Goal: Register for event/course

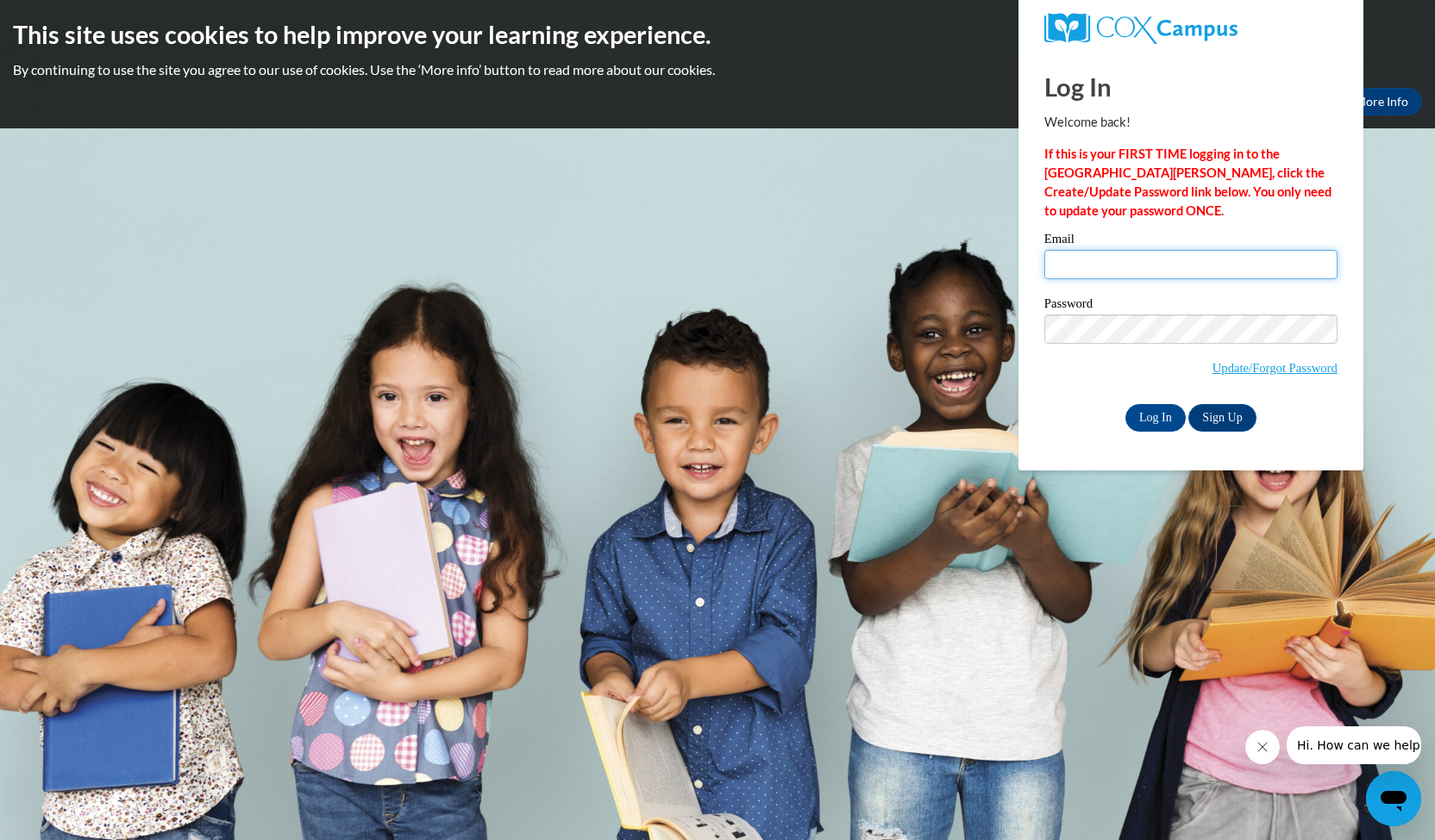
type input "[EMAIL_ADDRESS][DOMAIN_NAME]"
click at [1157, 422] on input "Log In" at bounding box center [1155, 418] width 60 height 28
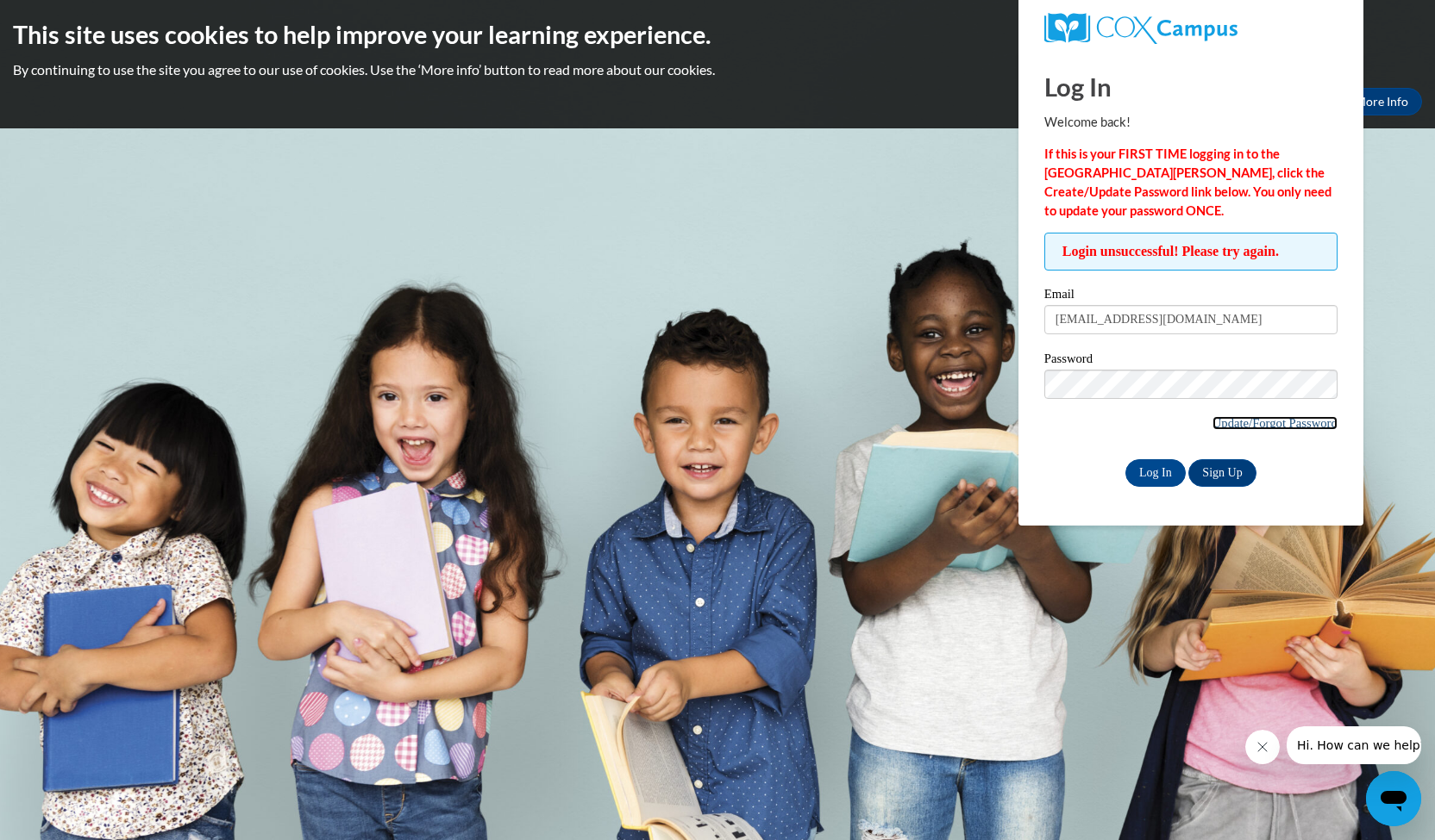
click at [1226, 422] on link "Update/Forgot Password" at bounding box center [1274, 423] width 125 height 14
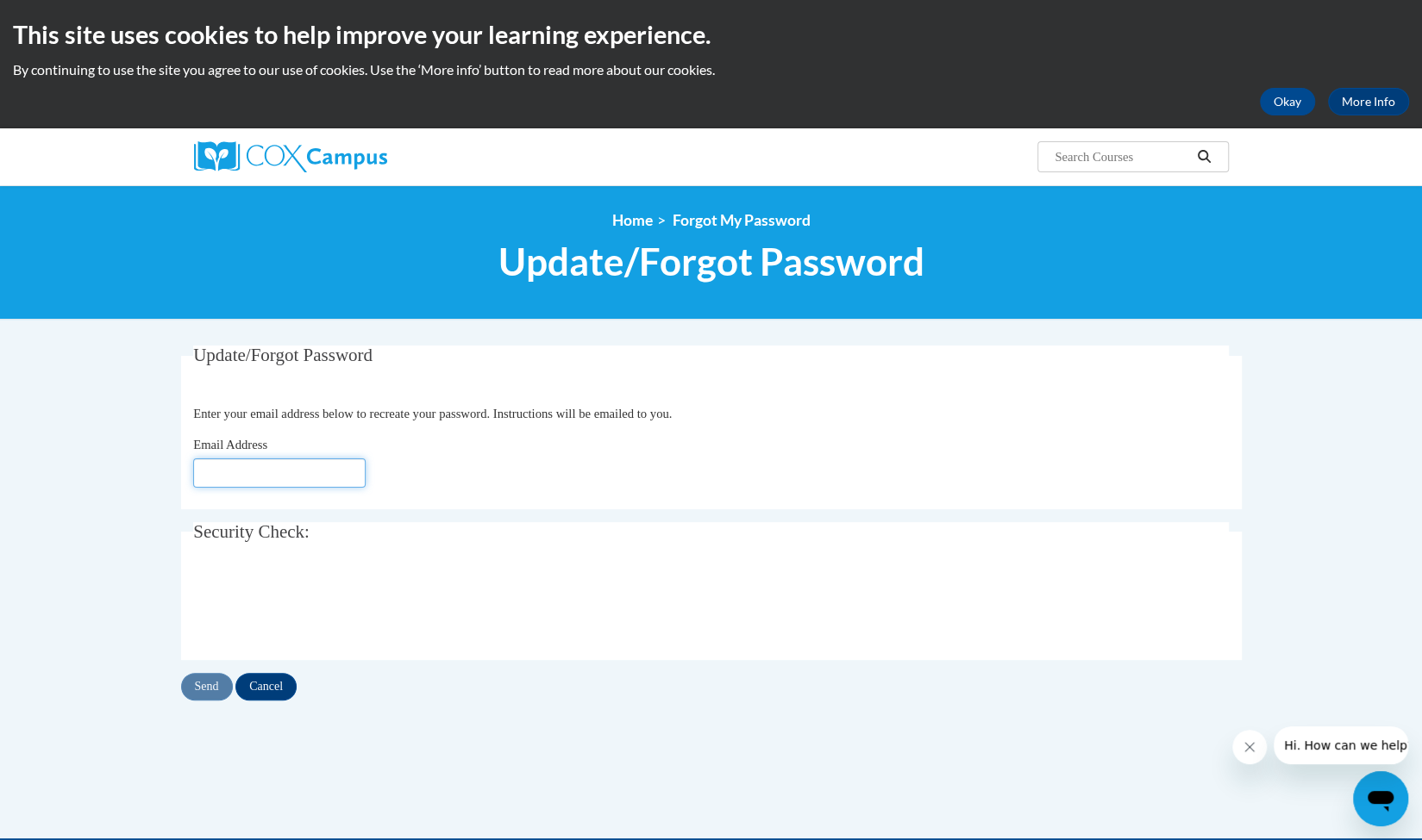
click at [292, 480] on input "Email Address" at bounding box center [279, 474] width 173 height 30
type input "mmsreading@gmail.com"
click button "Refresh captcha" at bounding box center [0, 0] width 0 height 0
click at [205, 693] on input "Send" at bounding box center [207, 687] width 52 height 28
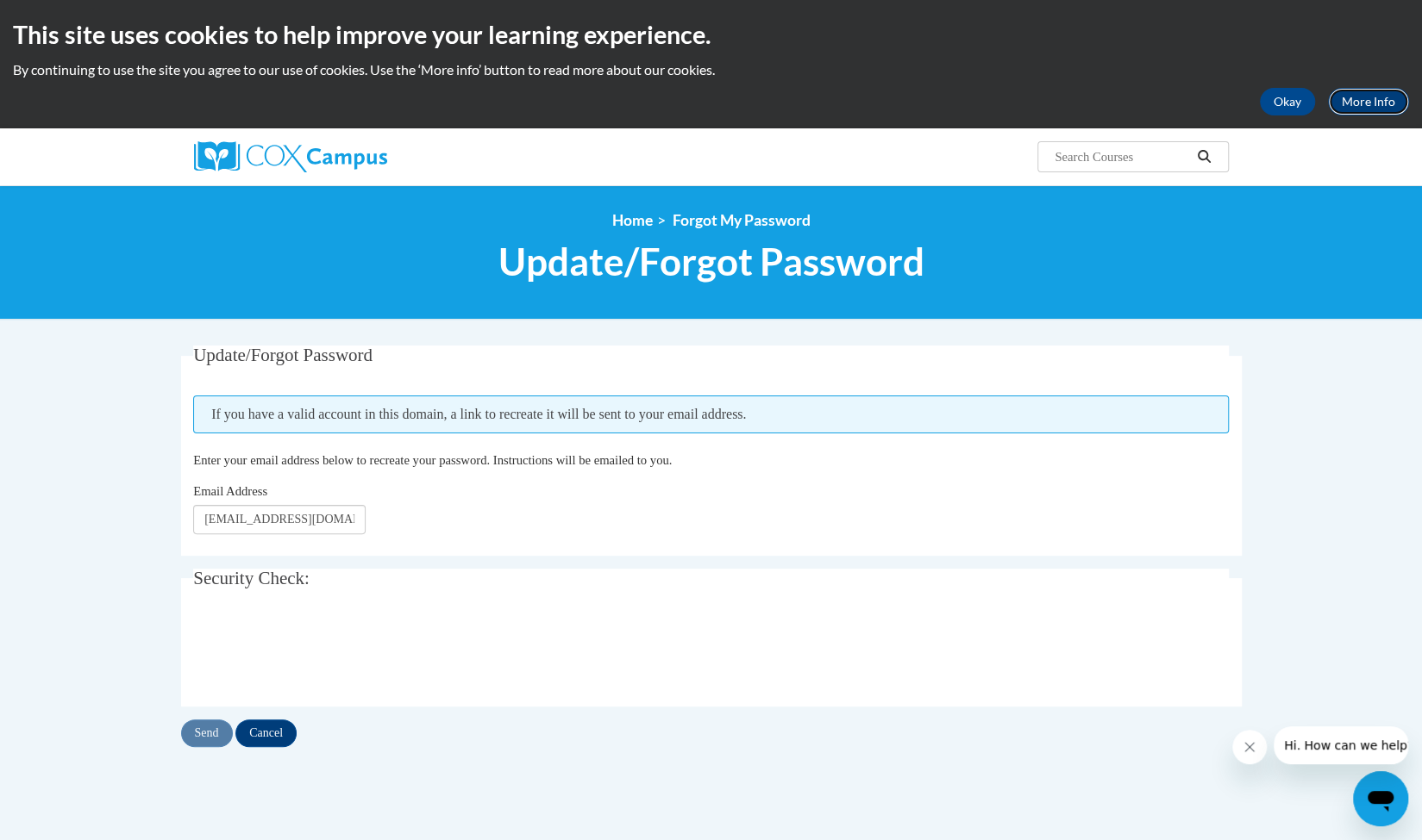
click at [1354, 101] on link "More Info" at bounding box center [1368, 102] width 81 height 28
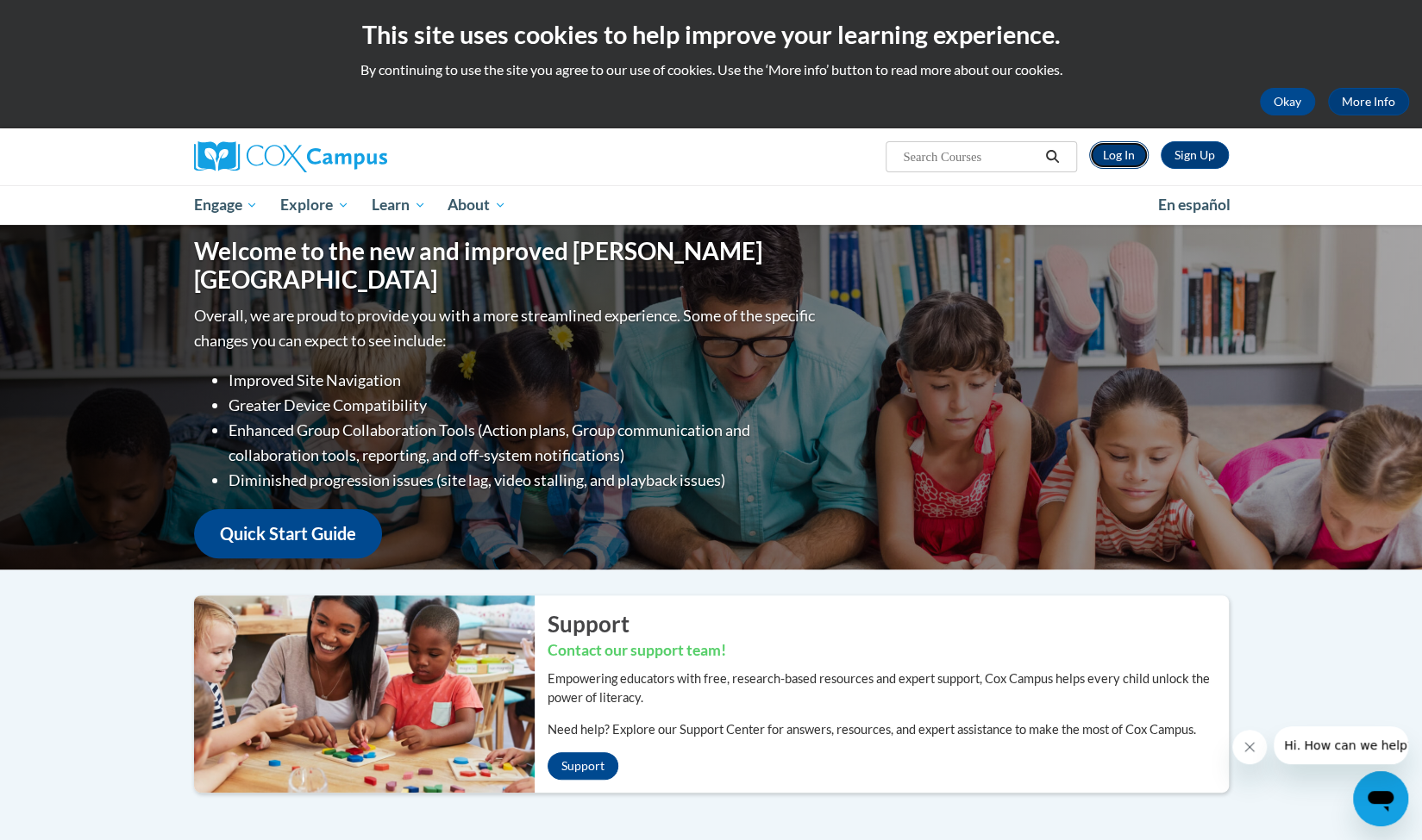
click at [1123, 154] on link "Log In" at bounding box center [1118, 155] width 59 height 28
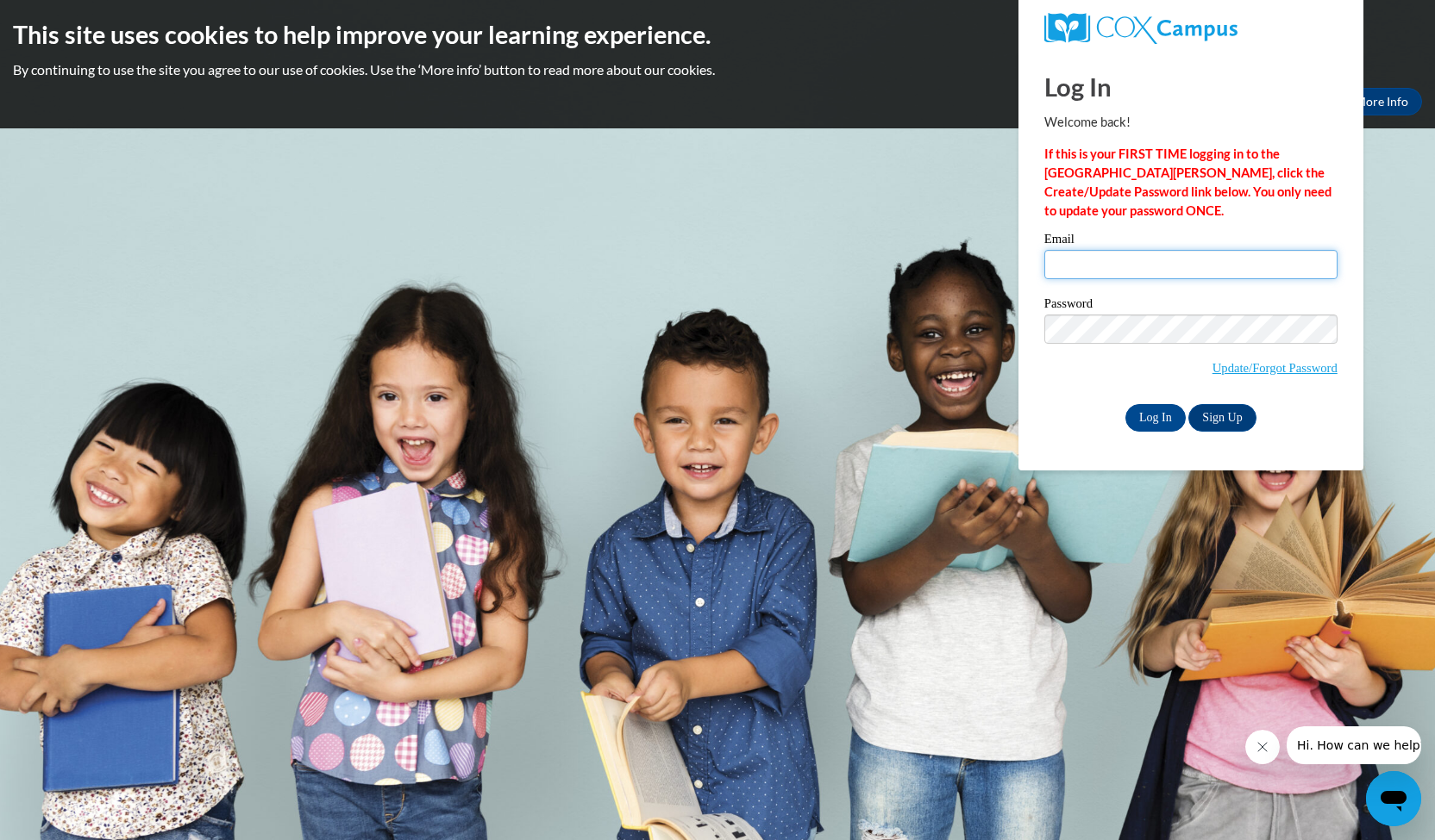
click at [1101, 263] on input "Email" at bounding box center [1191, 265] width 294 height 30
type input "mmsreading@gmail.com"
click at [1150, 411] on input "Log In" at bounding box center [1155, 418] width 60 height 28
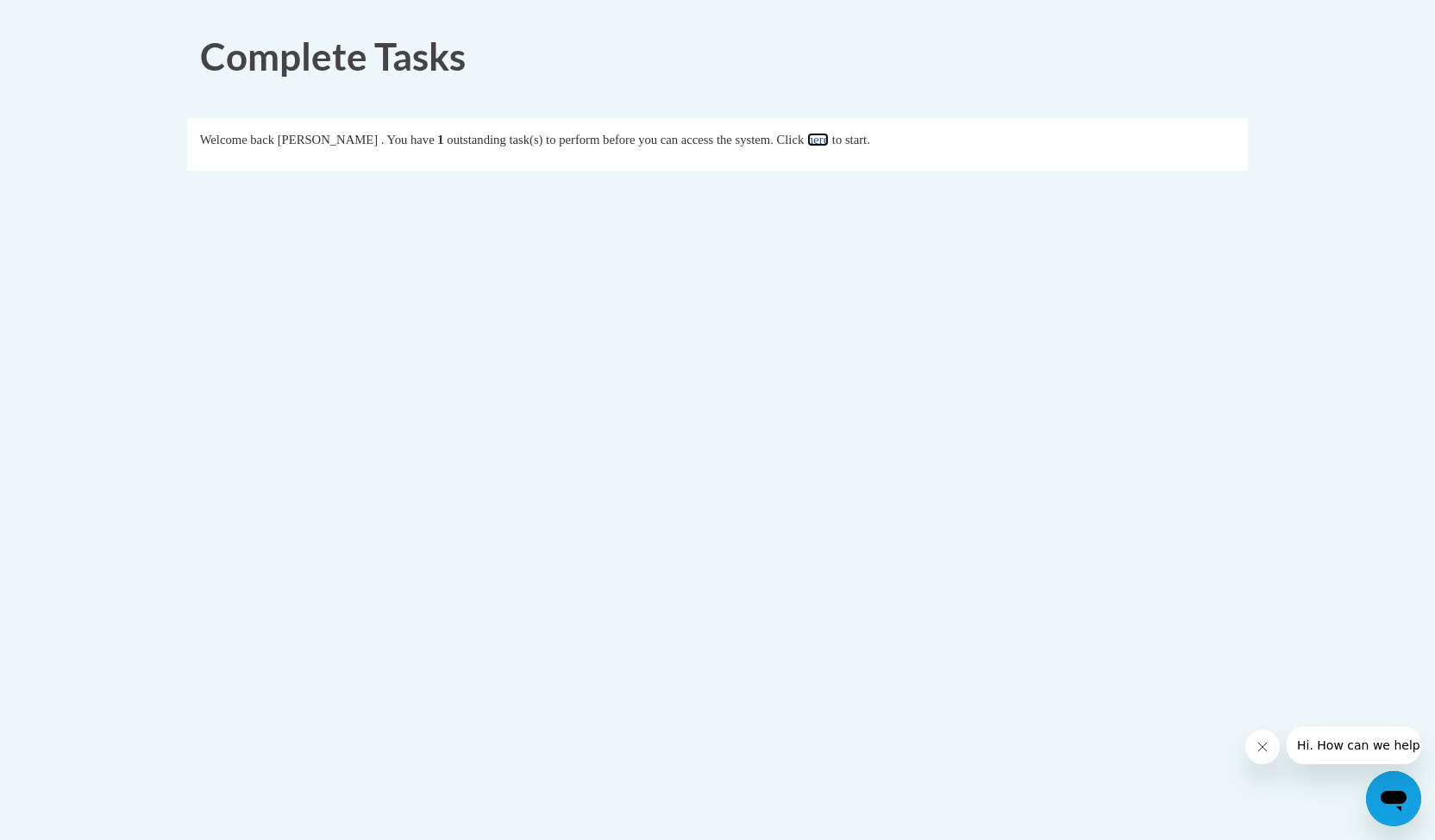
click at [828, 143] on link "here" at bounding box center [817, 139] width 21 height 14
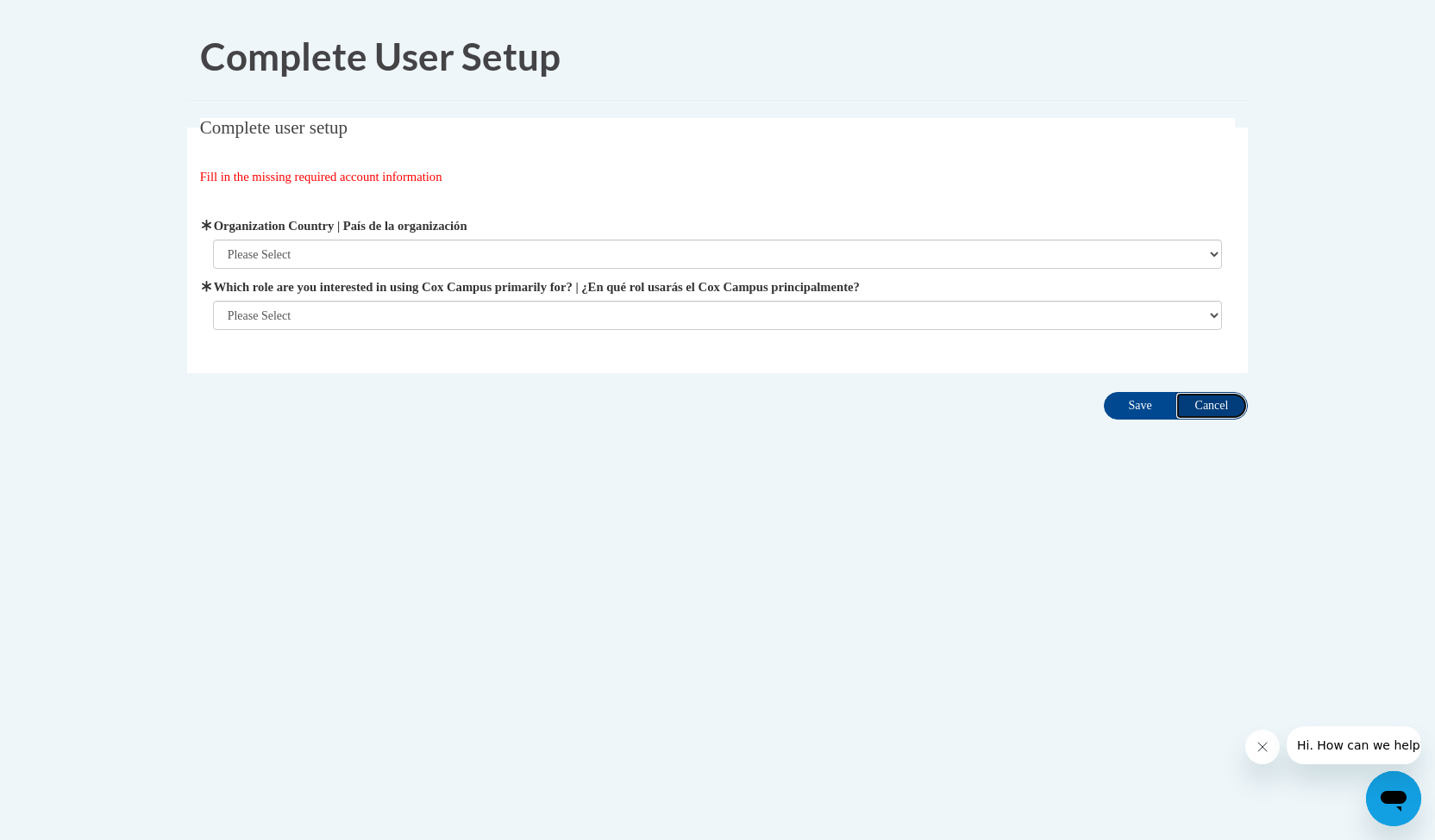
click at [1212, 404] on input "Cancel" at bounding box center [1212, 406] width 72 height 28
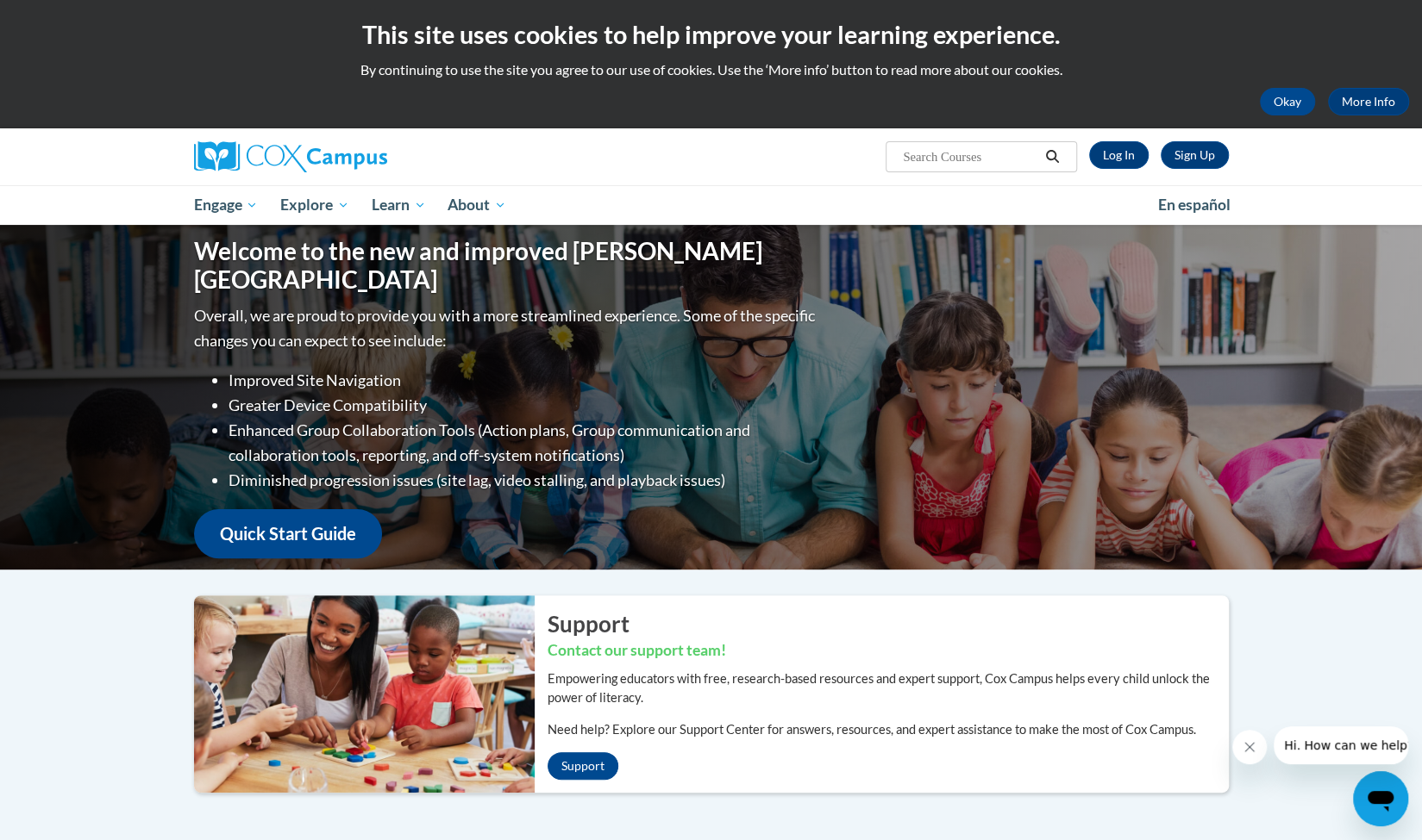
scroll to position [45, 0]
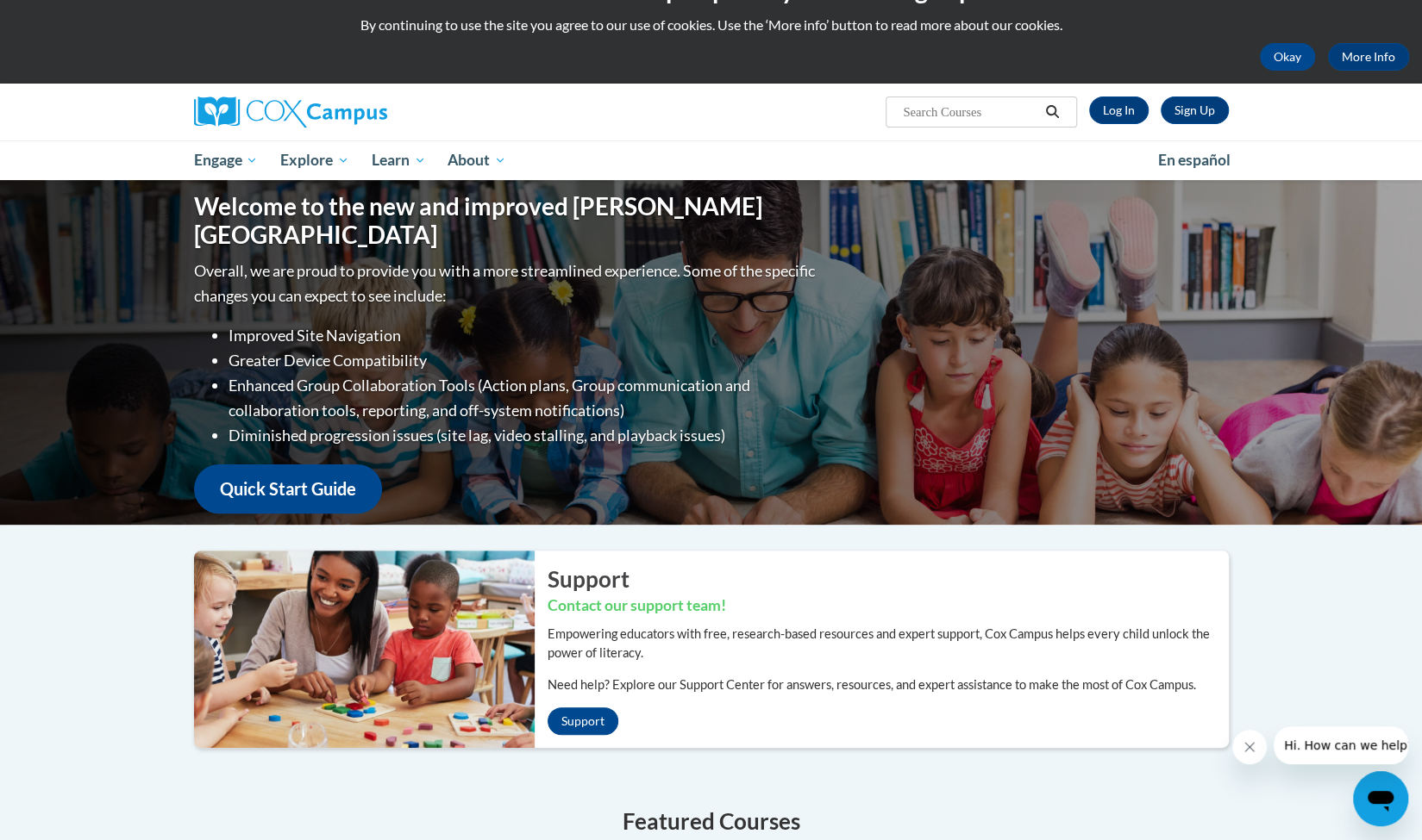
click at [992, 109] on input "Search..." at bounding box center [970, 112] width 138 height 20
type input "mtss"
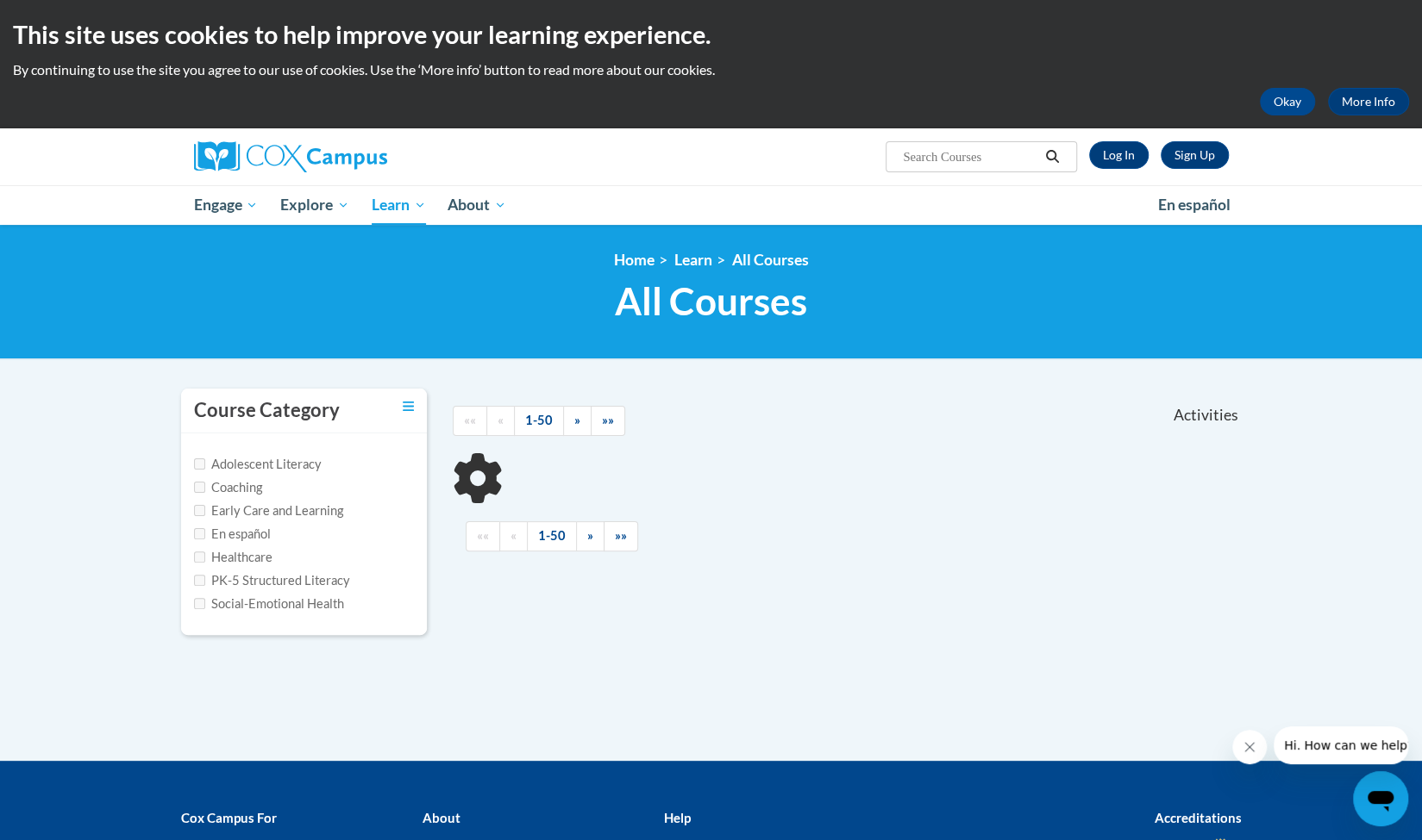
type input "mtss"
click at [697, 256] on link "Learn" at bounding box center [693, 260] width 38 height 18
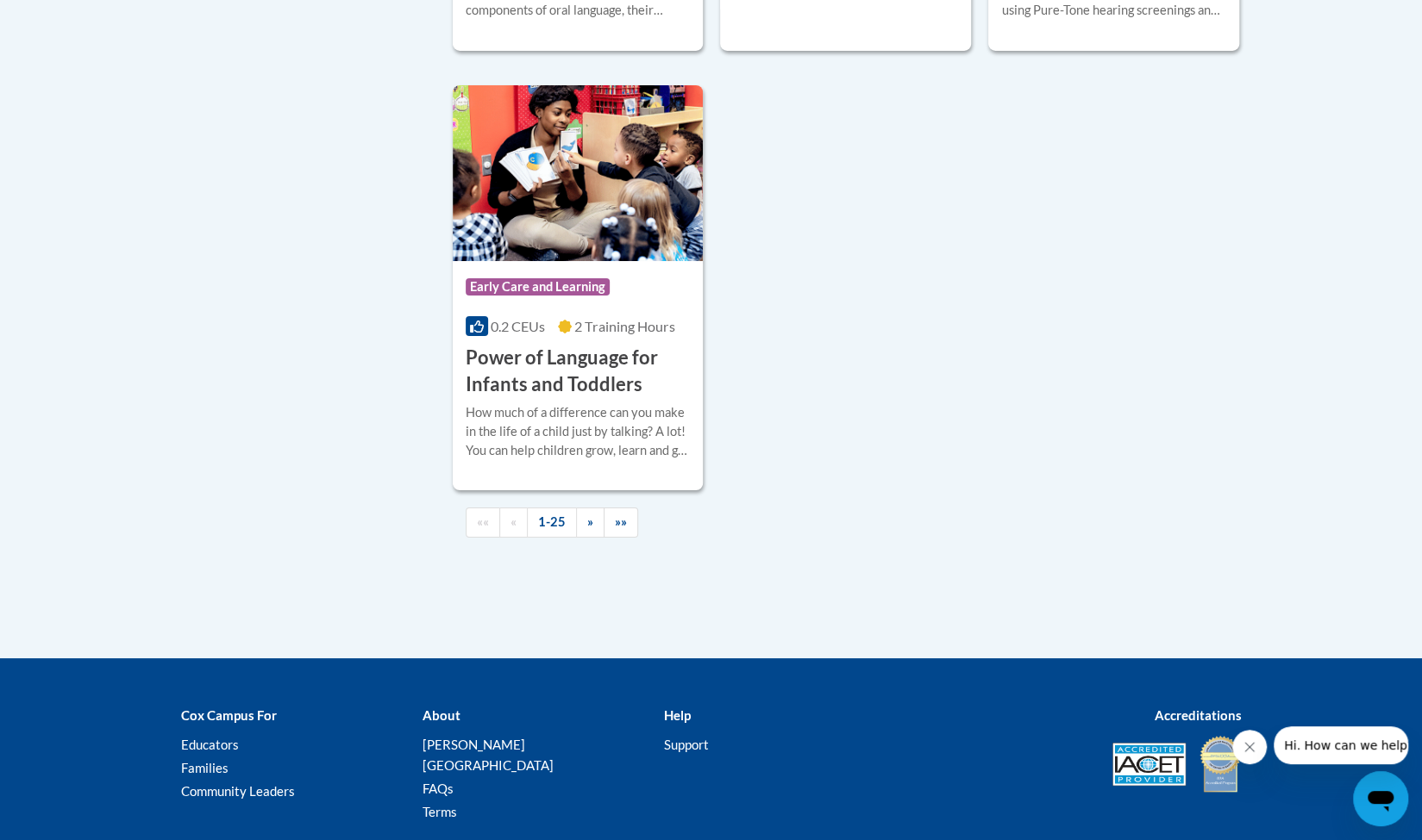
scroll to position [4048, 0]
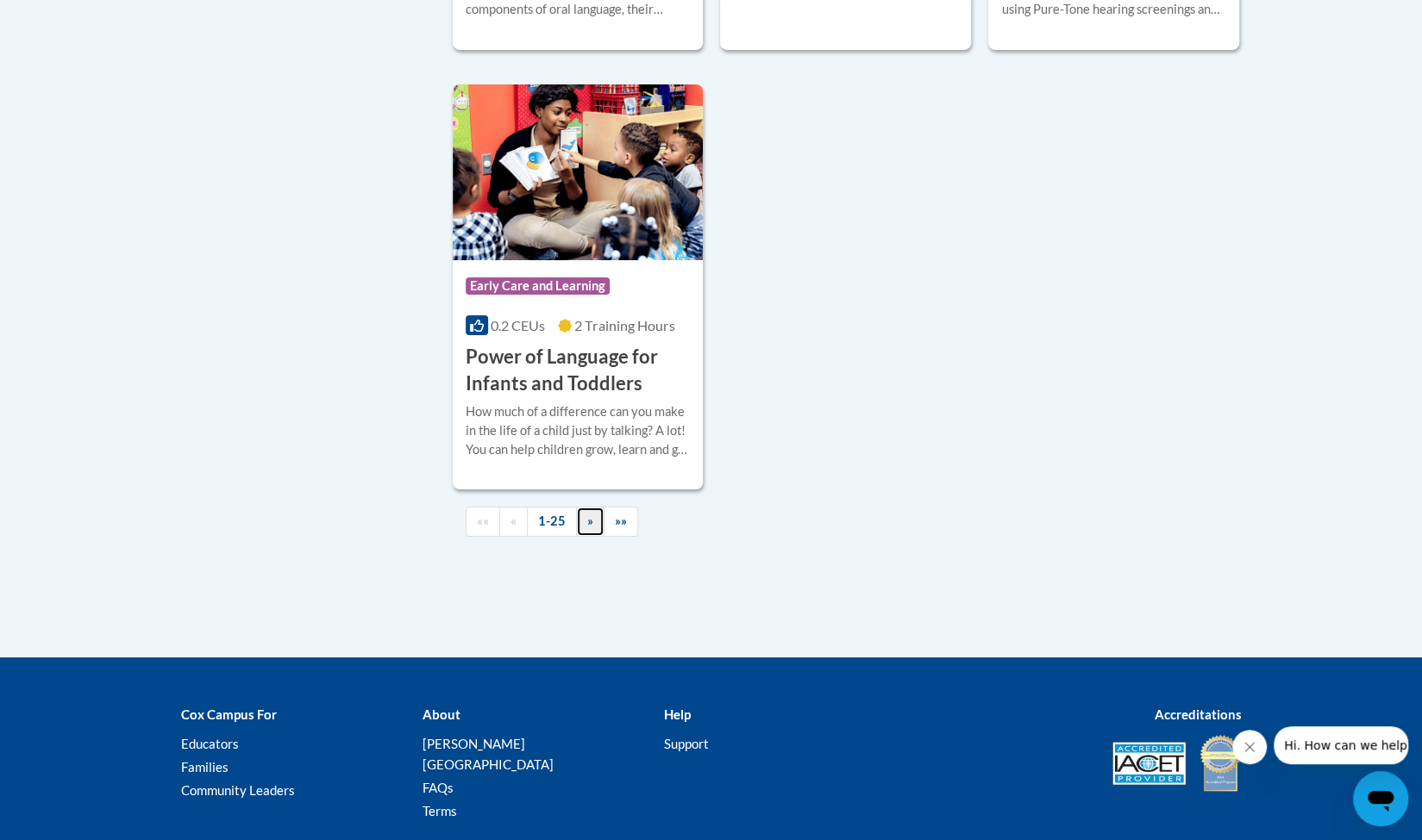
click at [594, 537] on link "»" at bounding box center [590, 522] width 29 height 30
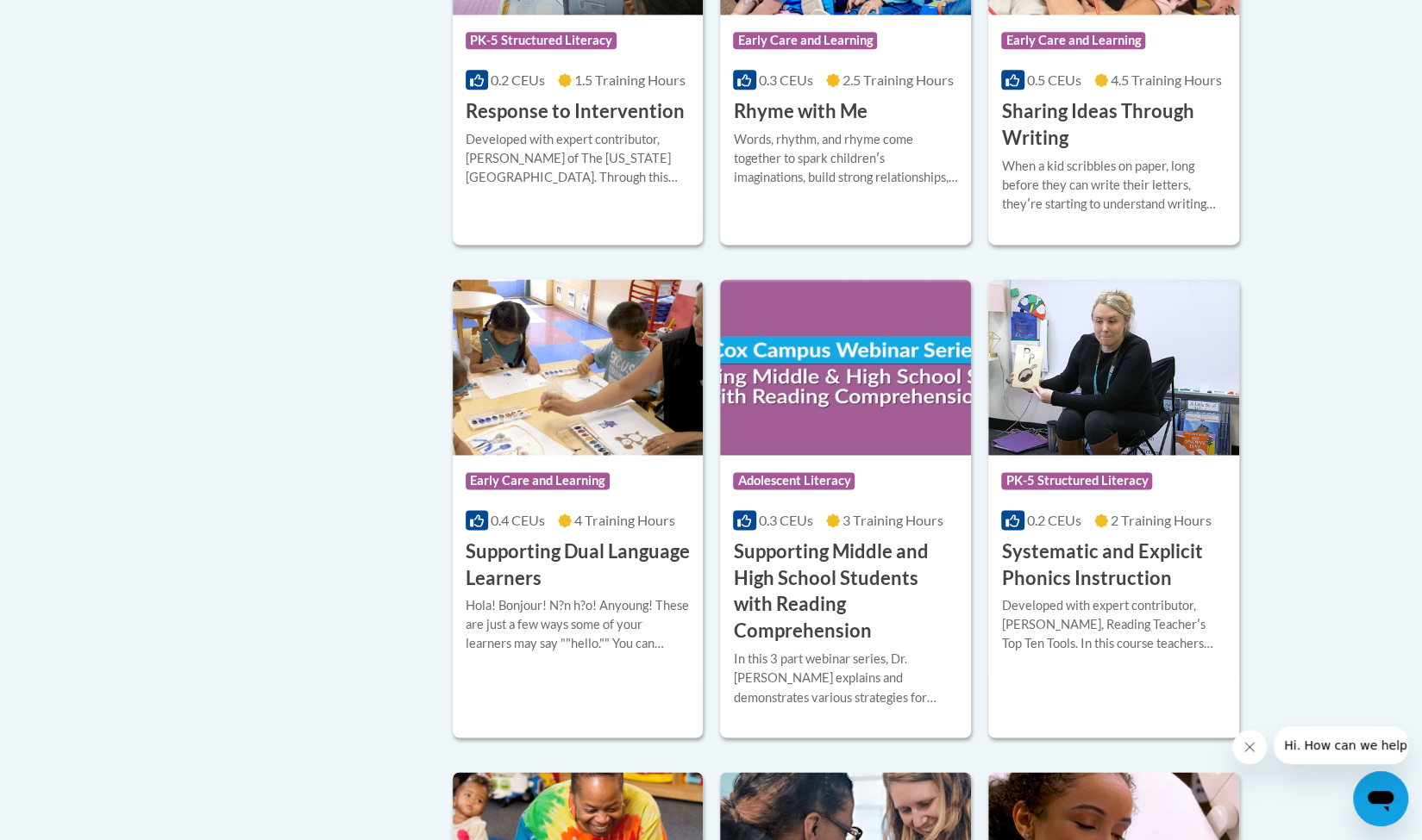
scroll to position [1443, 0]
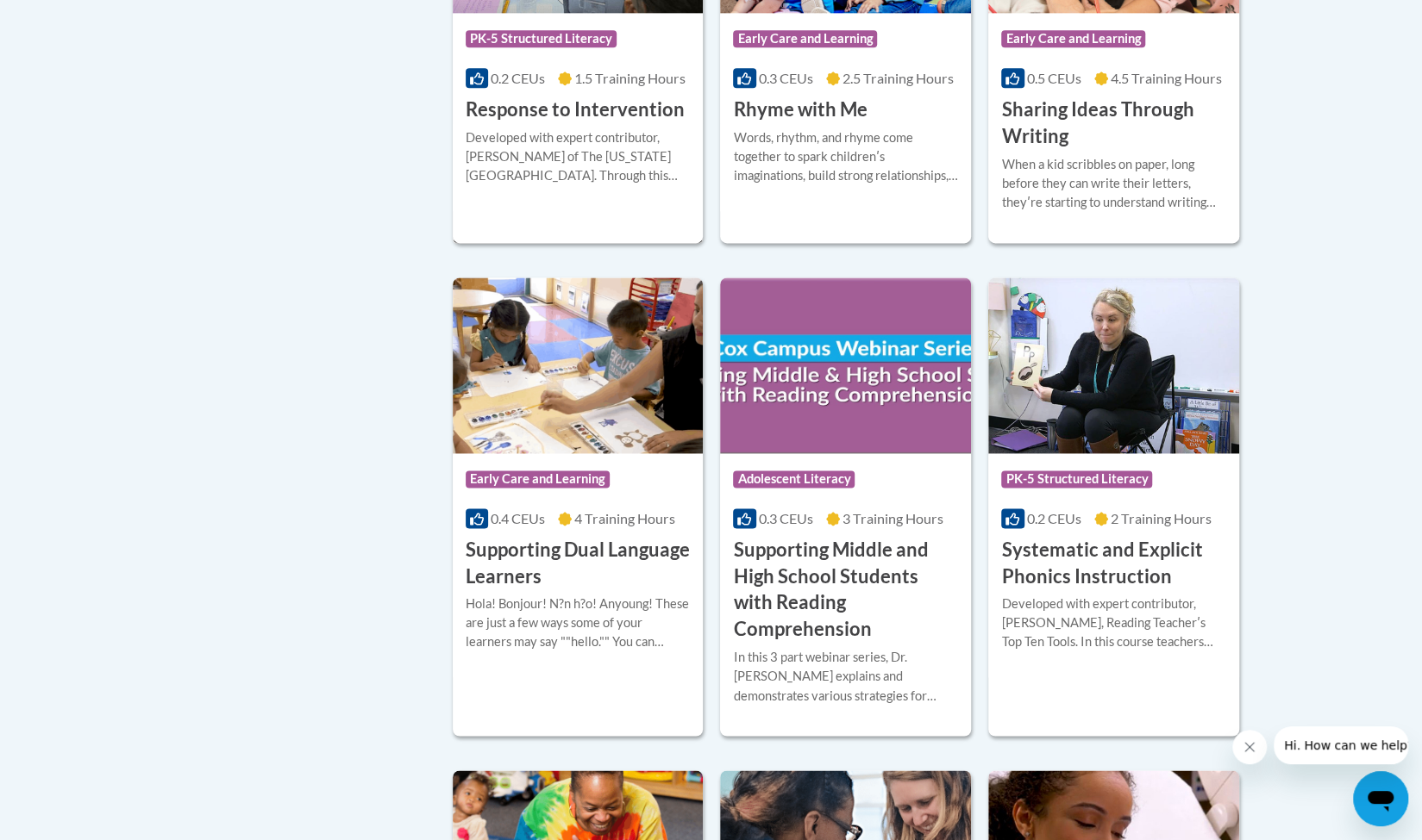
click at [610, 110] on h3 "Response to Intervention" at bounding box center [574, 110] width 219 height 27
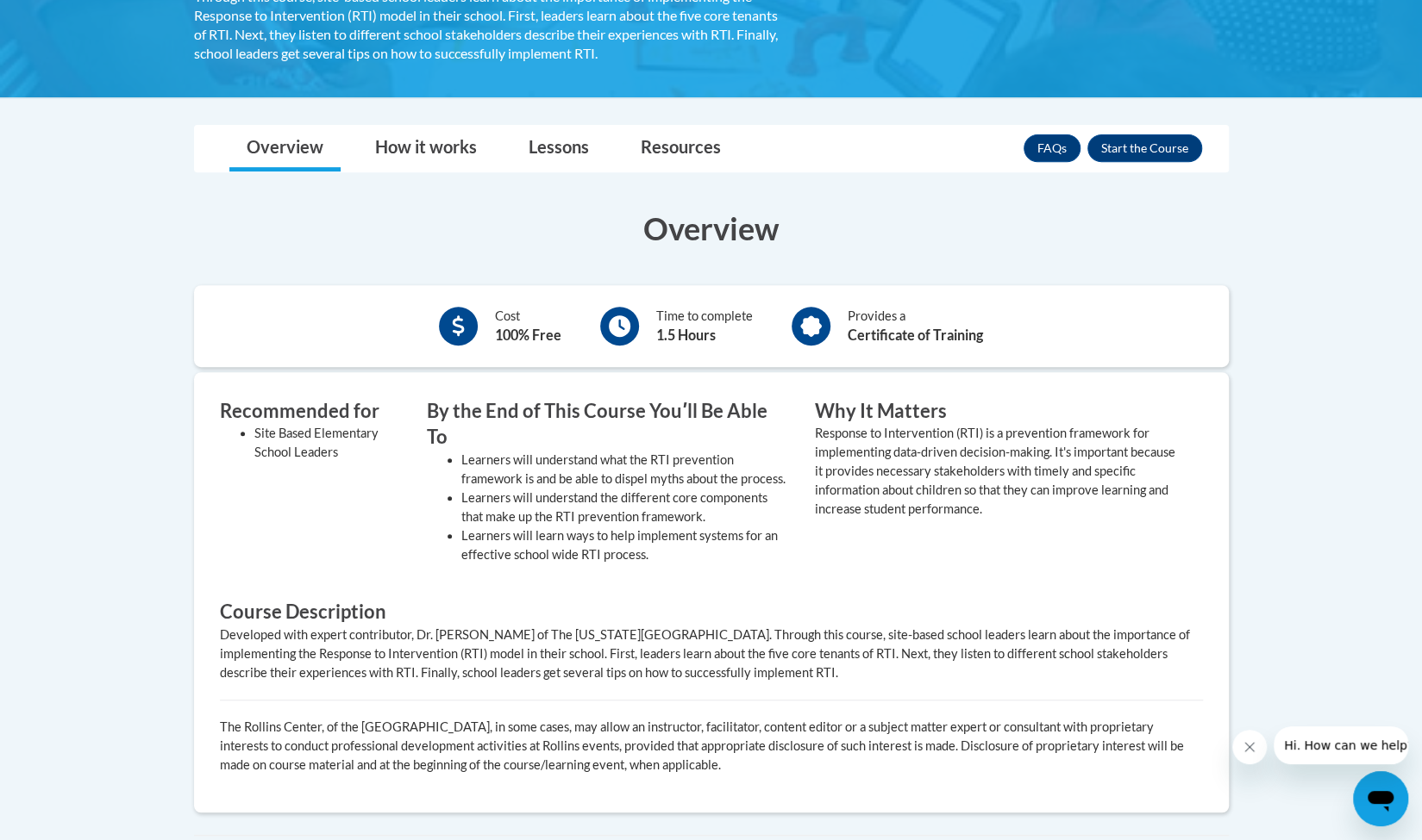
scroll to position [349, 0]
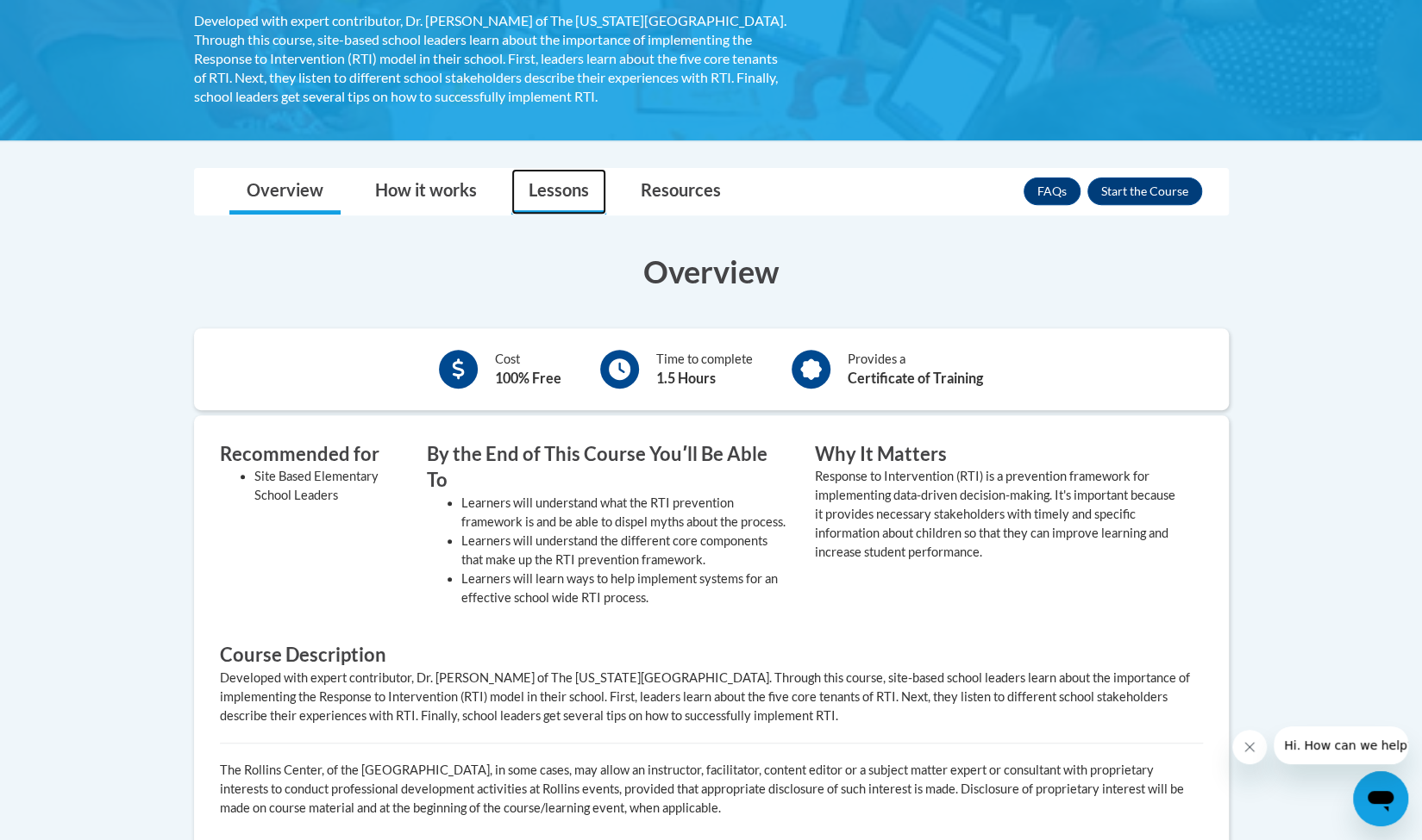
click at [559, 187] on link "Lessons" at bounding box center [559, 191] width 95 height 45
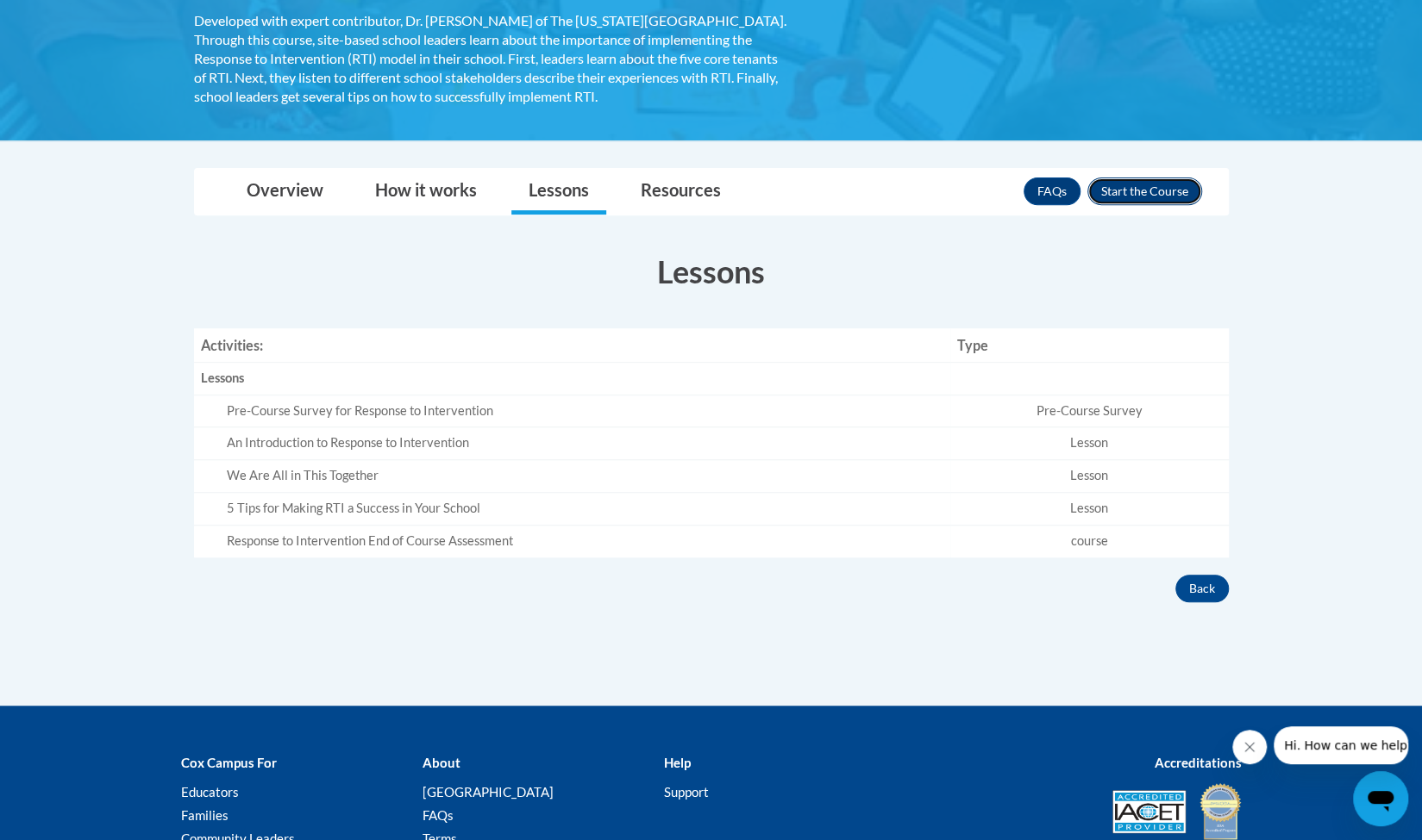
click at [1143, 194] on button "Enroll" at bounding box center [1145, 191] width 114 height 28
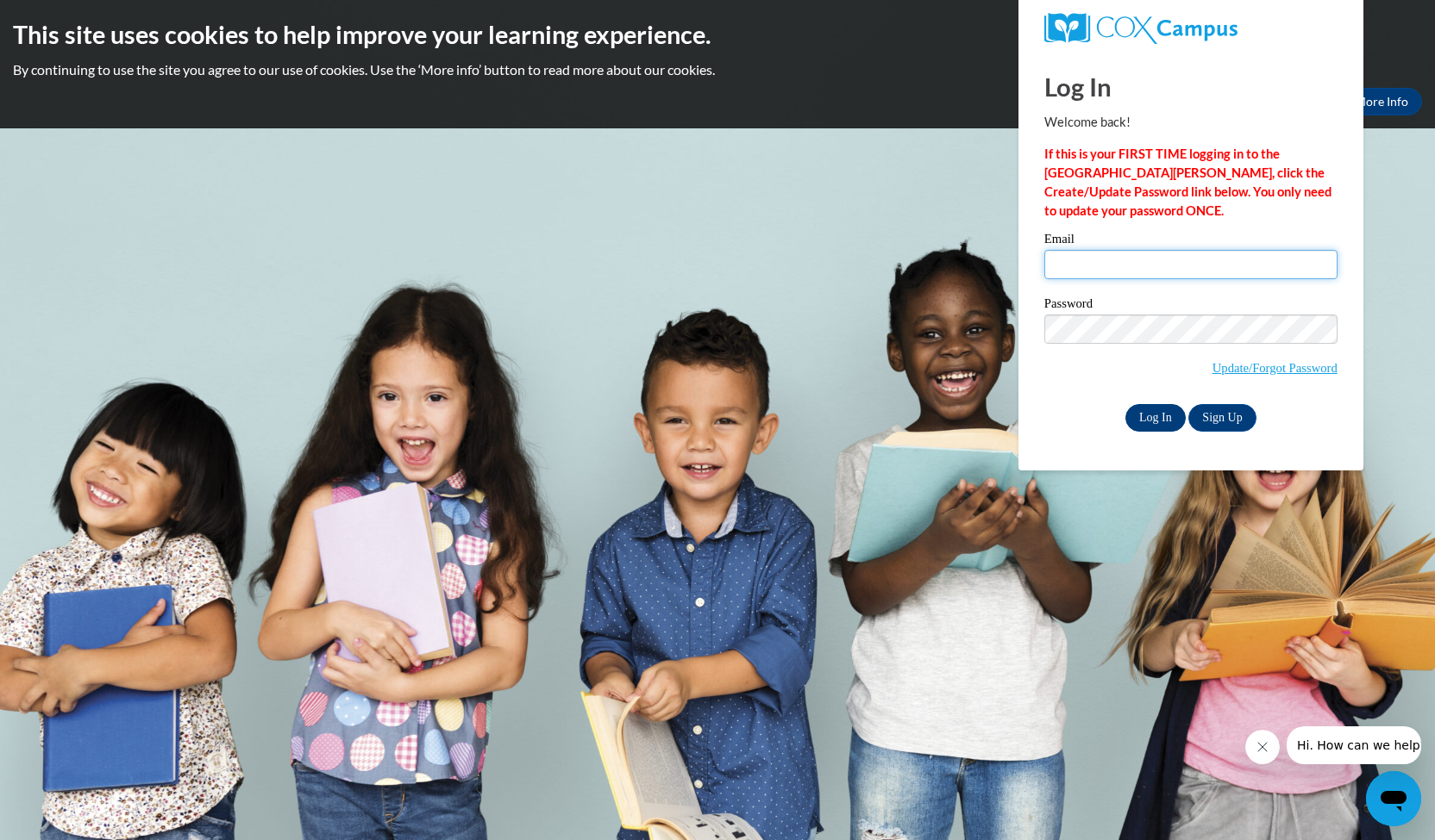
type input "mmsreading@gmail.com"
click at [1163, 424] on input "Log In" at bounding box center [1155, 418] width 60 height 28
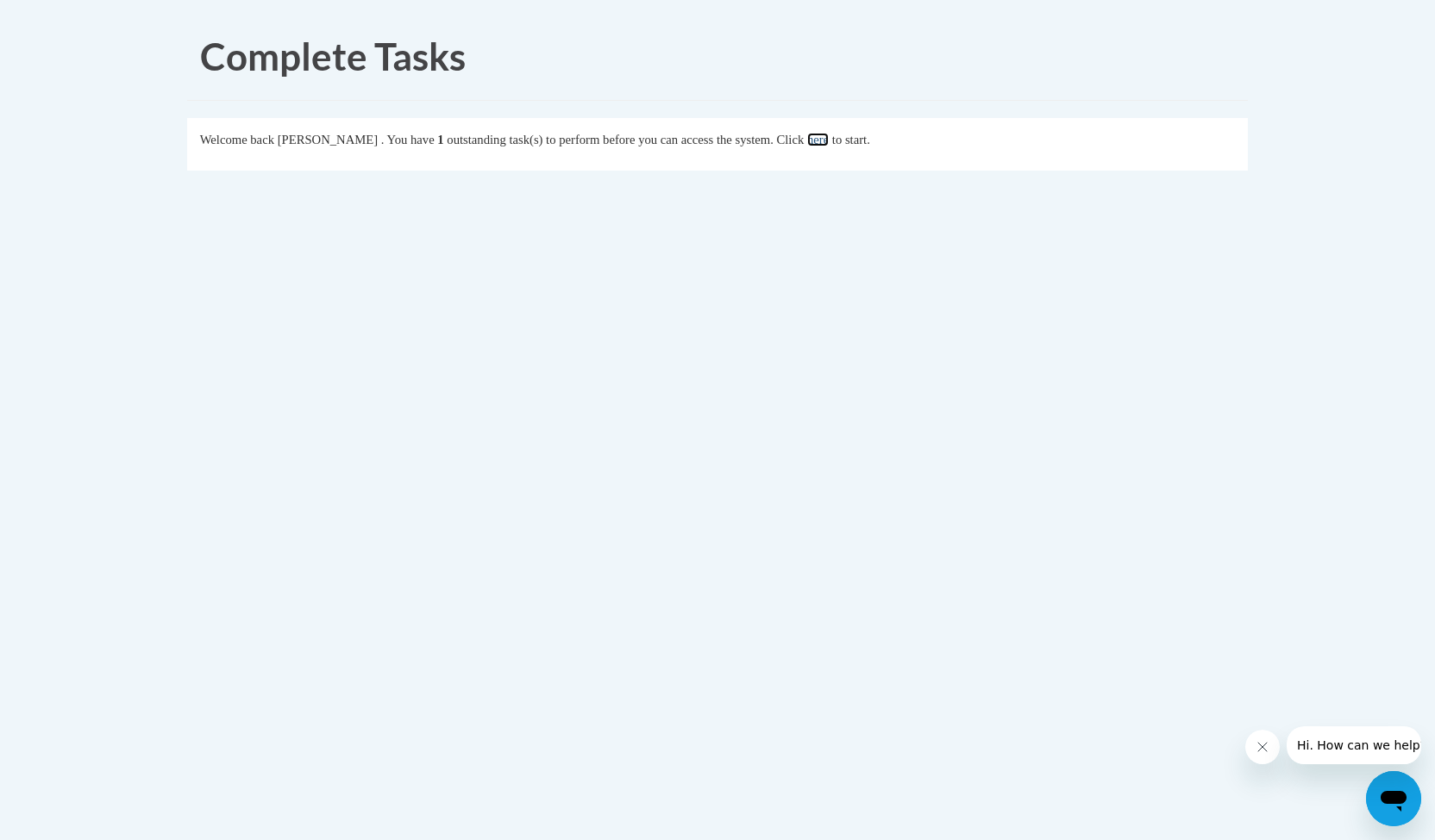
click at [828, 137] on link "here" at bounding box center [817, 139] width 21 height 14
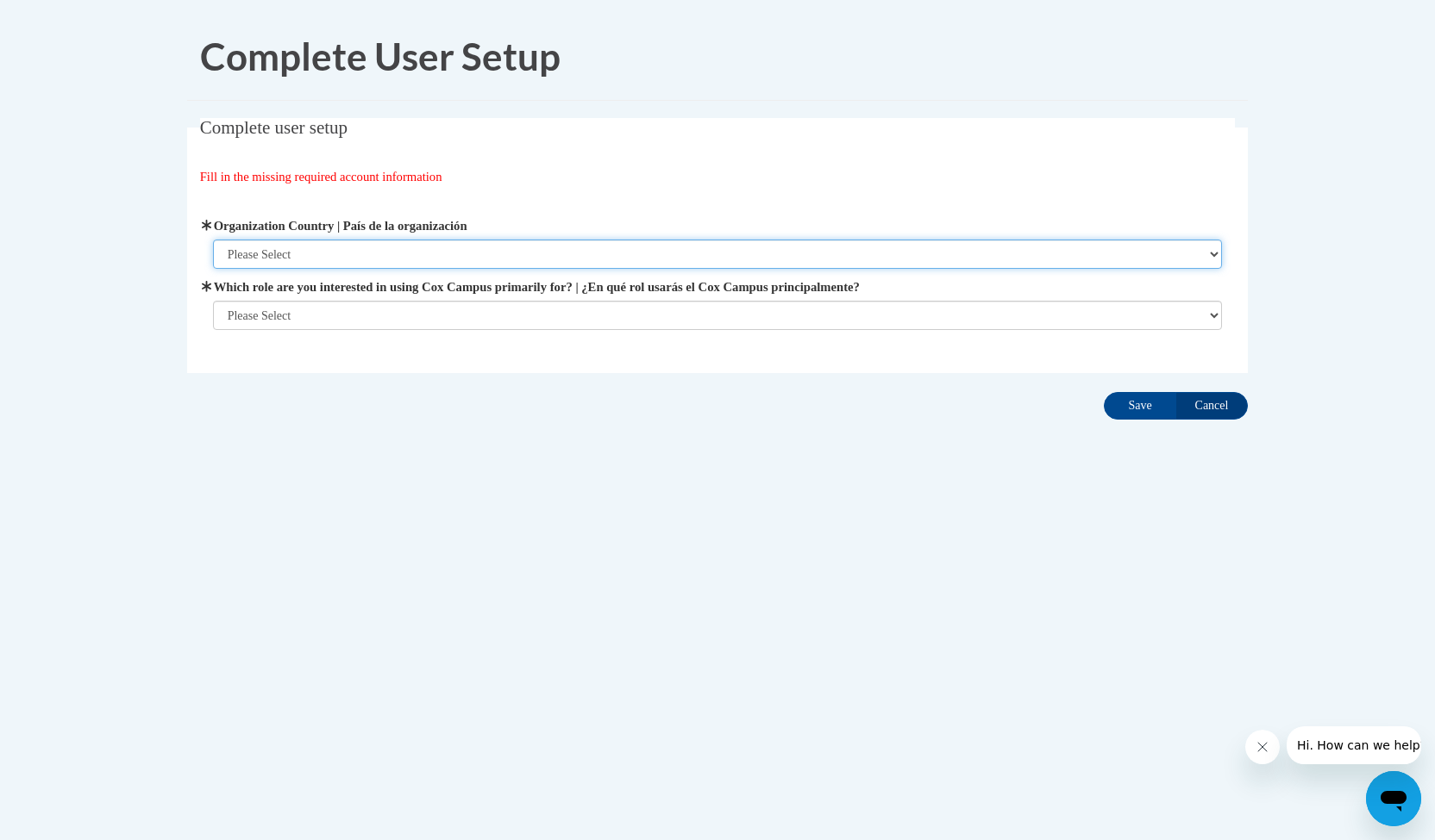
click at [1201, 251] on select "Please Select [GEOGRAPHIC_DATA] | [GEOGRAPHIC_DATA] Outside of [GEOGRAPHIC_DATA…" at bounding box center [718, 255] width 1010 height 30
select select "ad49bcad-a171-4b2e-b99c-48b446064914"
click at [213, 240] on select "Please Select [GEOGRAPHIC_DATA] | [GEOGRAPHIC_DATA] Outside of [GEOGRAPHIC_DATA…" at bounding box center [718, 255] width 1010 height 30
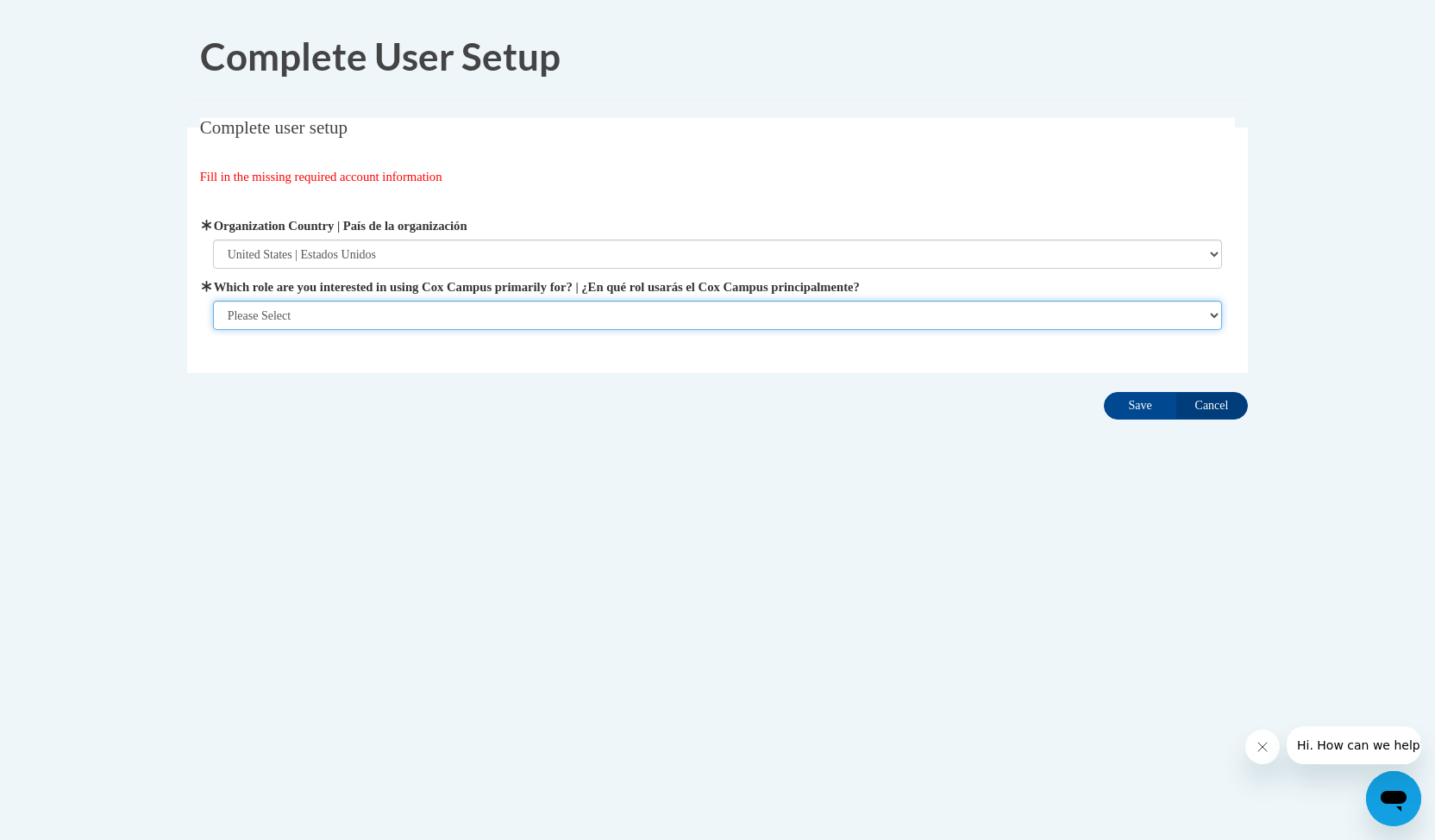
click at [1212, 309] on select "Please Select College/University | Colegio/Universidad Community/Nonprofit Part…" at bounding box center [718, 316] width 1010 height 30
click at [213, 330] on select "Please Select College/University | Colegio/Universidad Community/Nonprofit Part…" at bounding box center [718, 316] width 1010 height 30
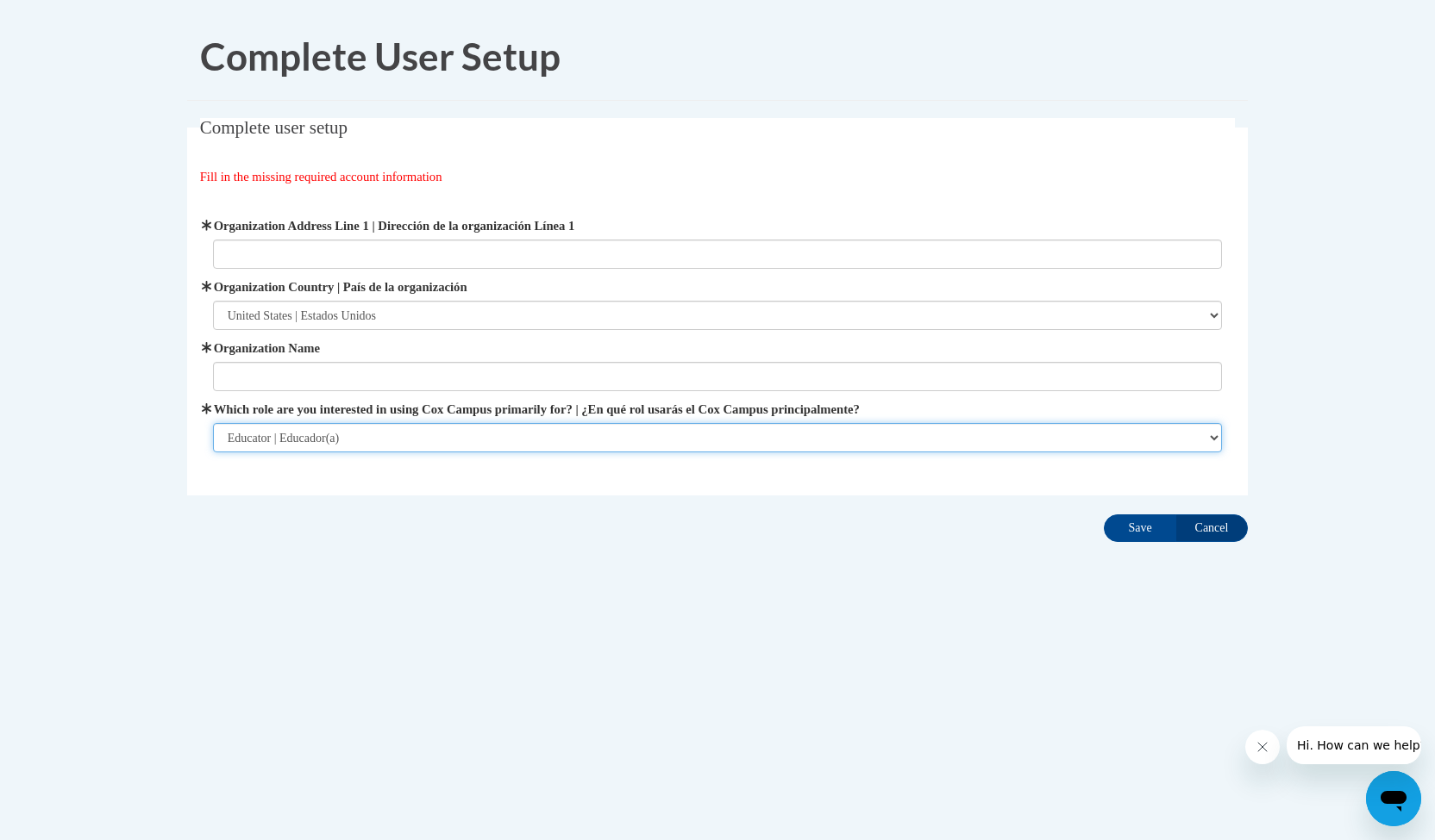
click at [1192, 424] on select "Please Select College/University | Colegio/Universidad Community/Nonprofit Part…" at bounding box center [718, 438] width 1010 height 30
click at [1129, 438] on select "Please Select College/University | Colegio/Universidad Community/Nonprofit Part…" at bounding box center [718, 438] width 1010 height 30
select select "3271ce3a-a928-4b91-bcec-7d68f79f4f34"
click at [213, 424] on select "Please Select College/University | Colegio/Universidad Community/Nonprofit Part…" at bounding box center [718, 438] width 1010 height 30
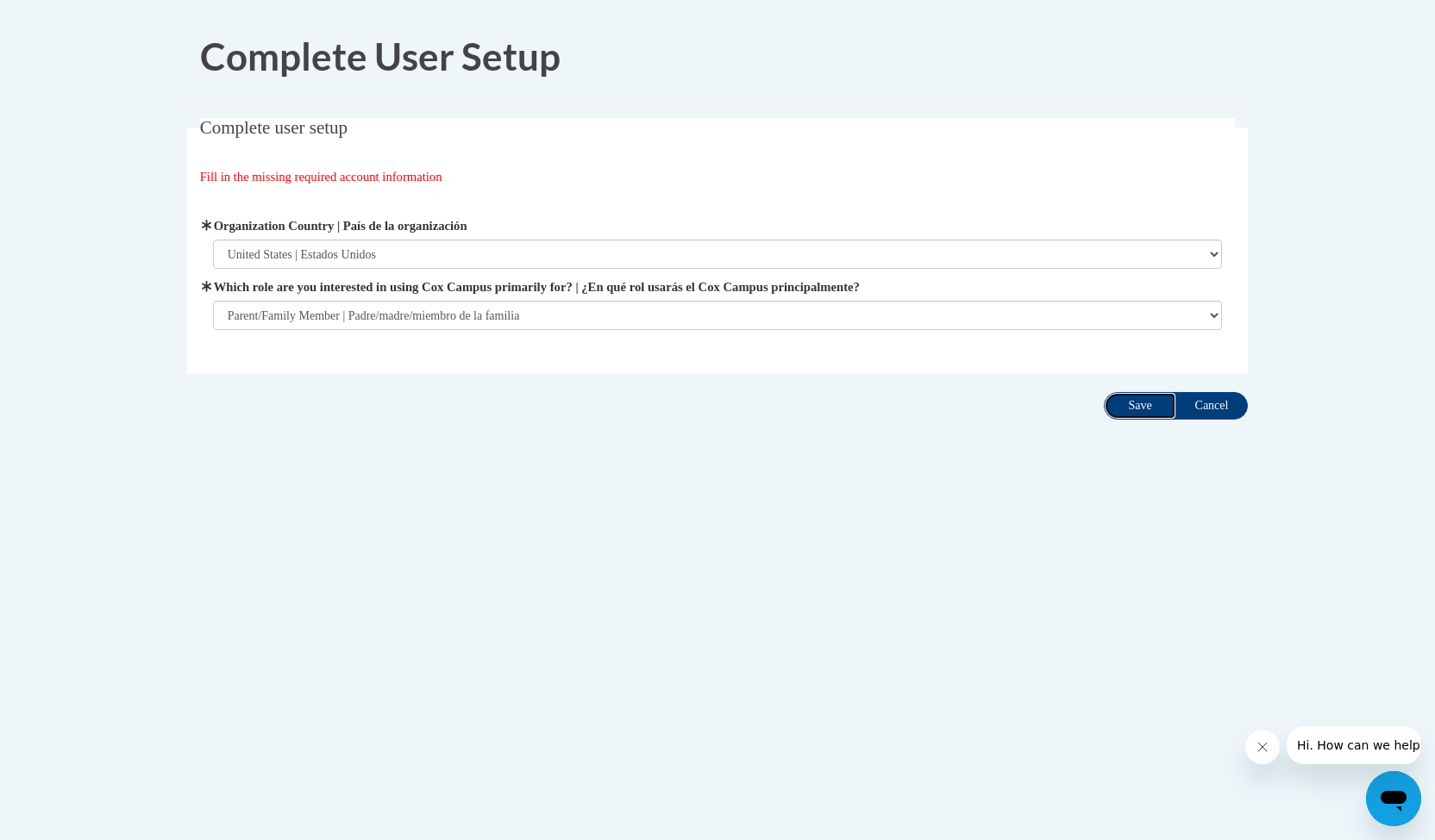
click at [1145, 418] on input "Save" at bounding box center [1140, 406] width 72 height 28
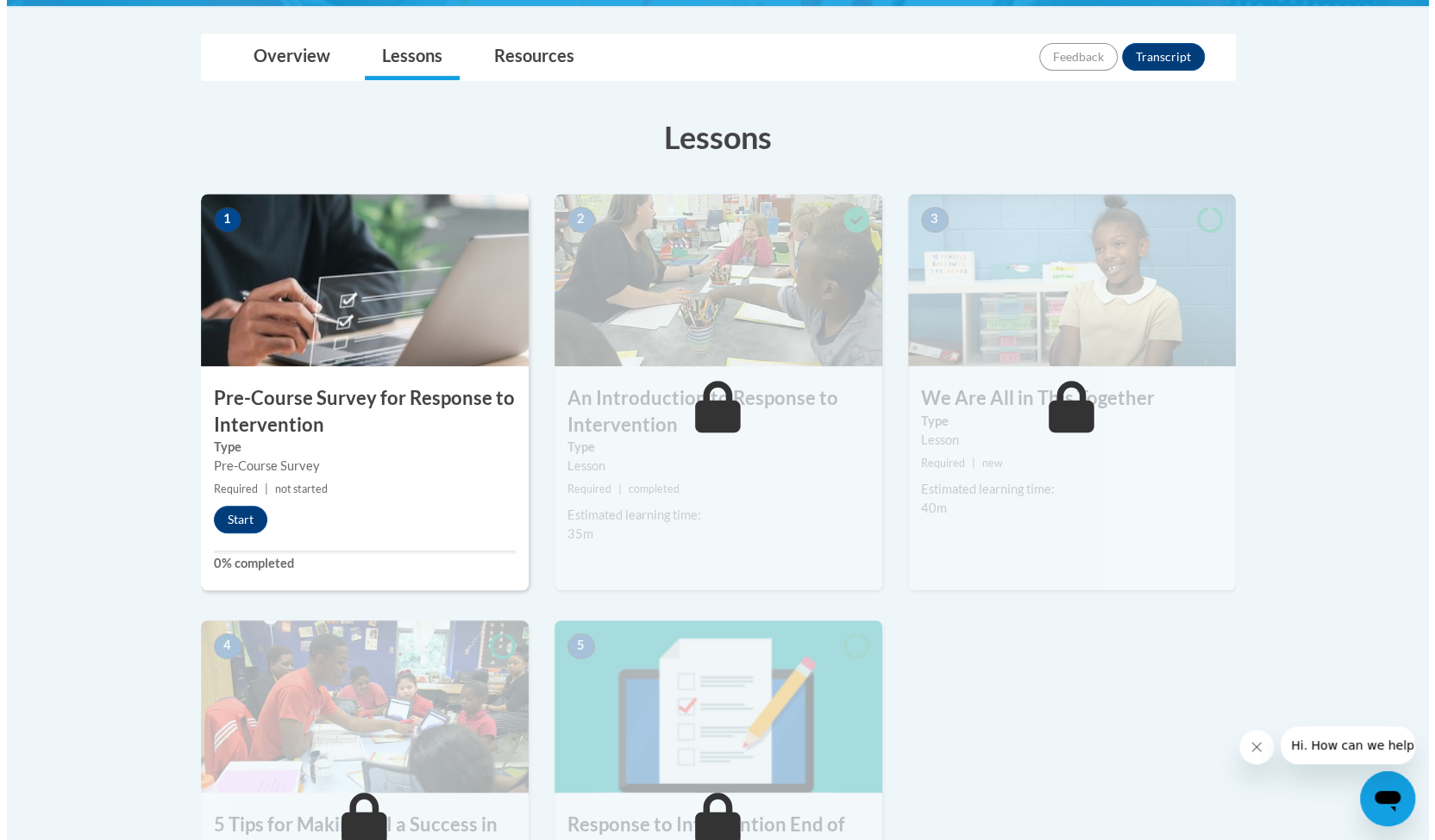
scroll to position [387, 0]
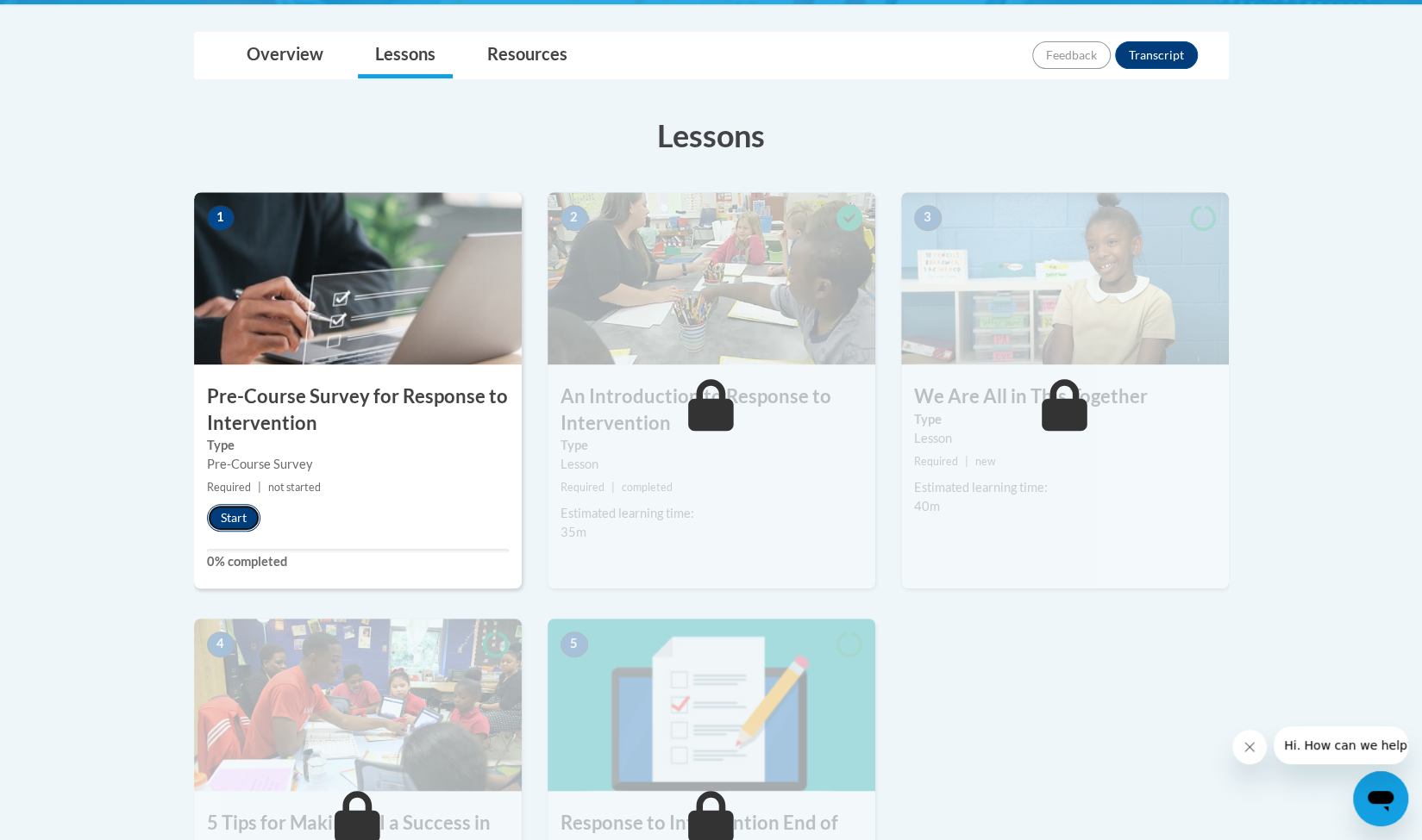
click at [233, 514] on button "Start" at bounding box center [234, 518] width 54 height 28
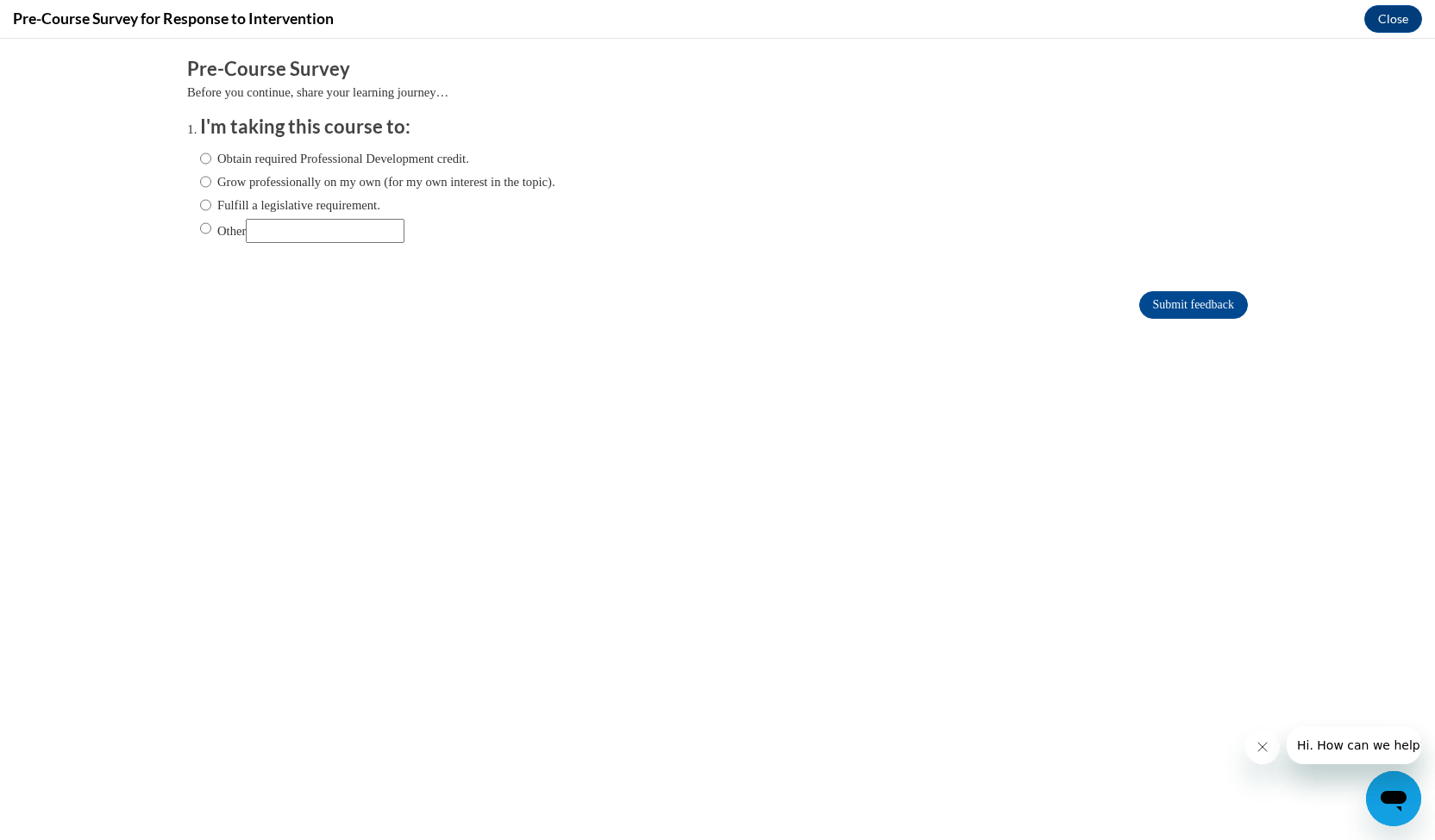
scroll to position [0, 0]
click at [200, 177] on input "Grow professionally on my own (for my own interest in the topic)." at bounding box center [206, 182] width 11 height 19
radio input "true"
click at [1167, 305] on input "Submit feedback" at bounding box center [1194, 306] width 109 height 28
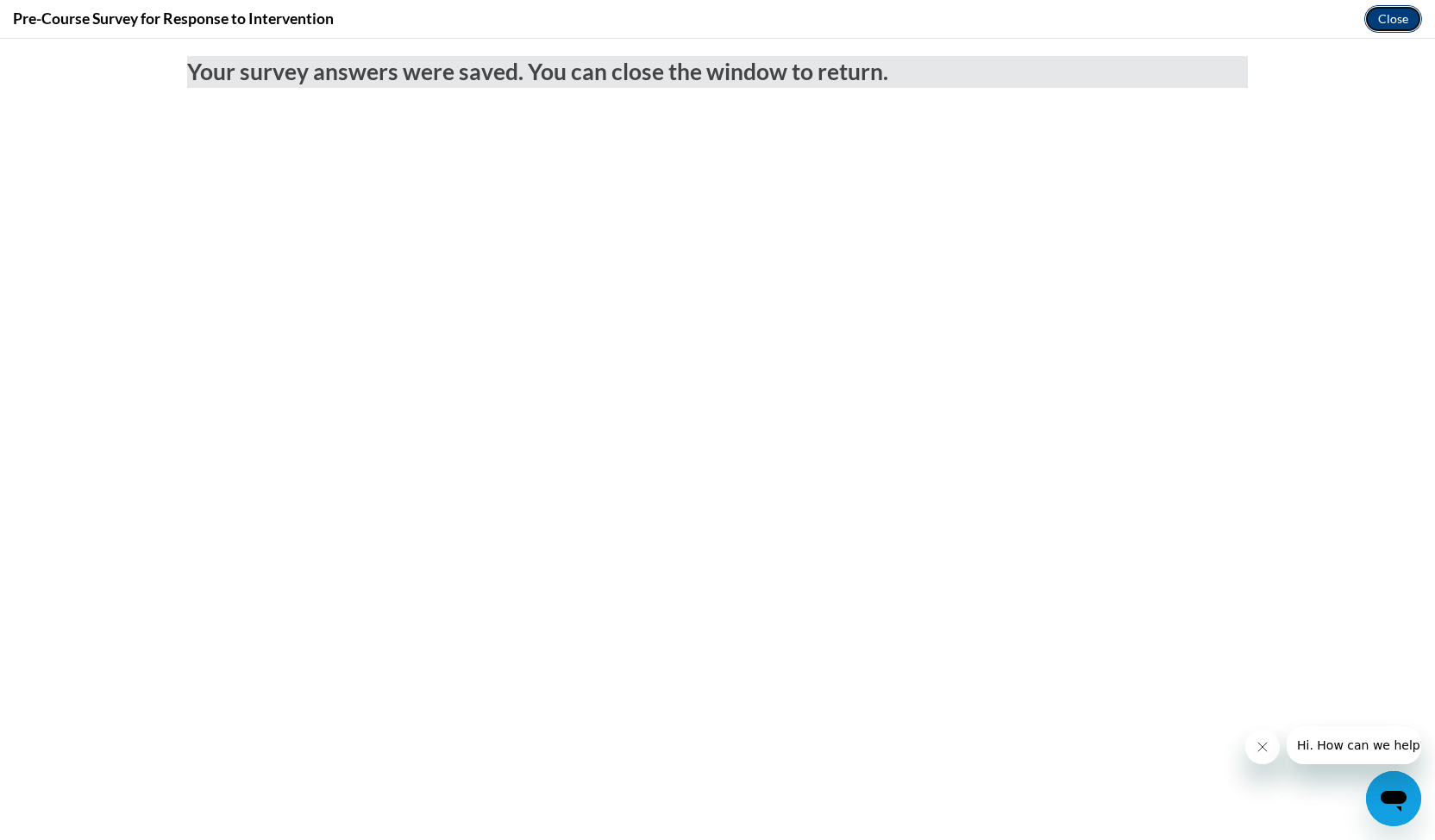
click at [1375, 18] on button "Close" at bounding box center [1393, 19] width 58 height 28
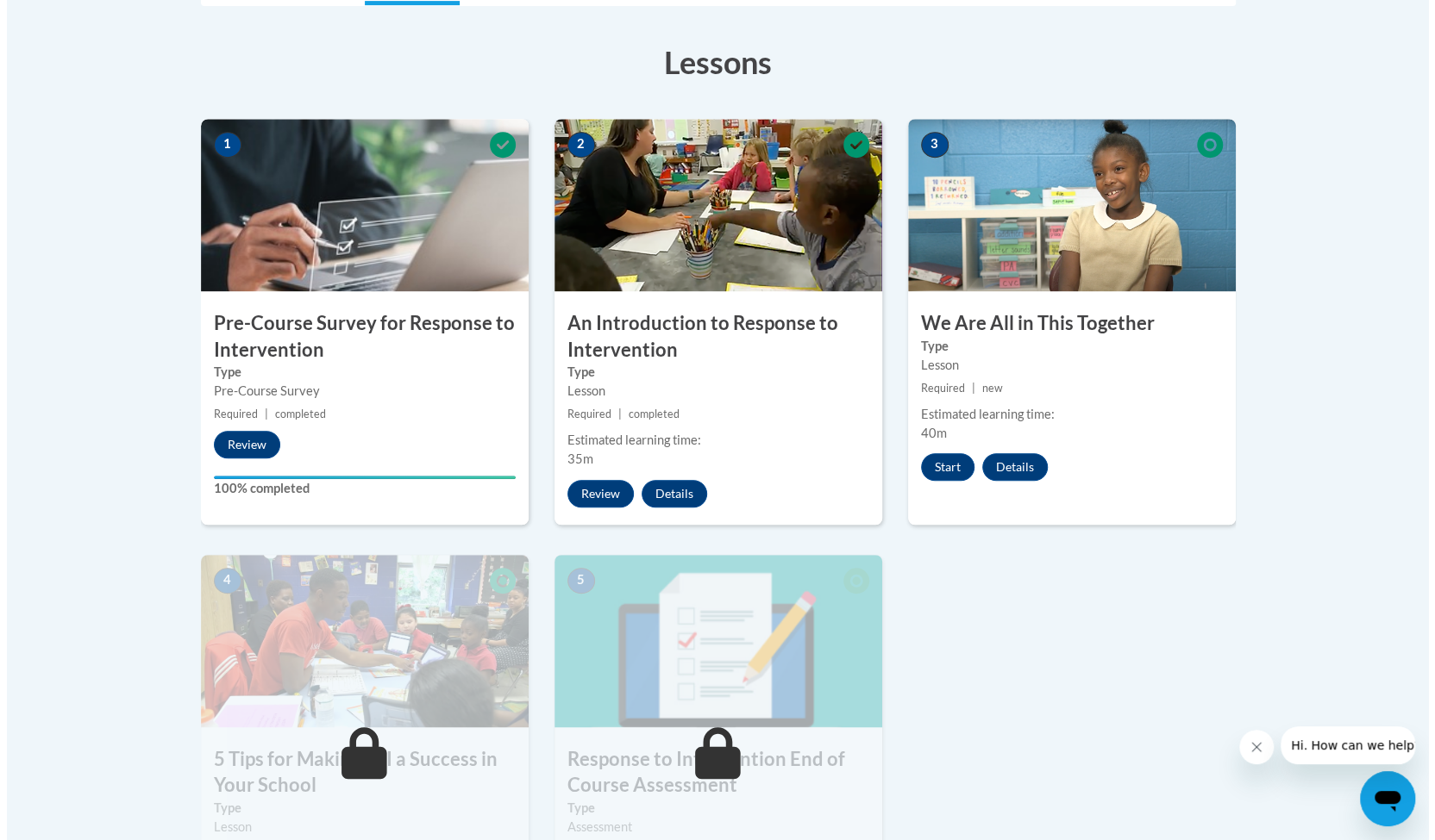
scroll to position [462, 0]
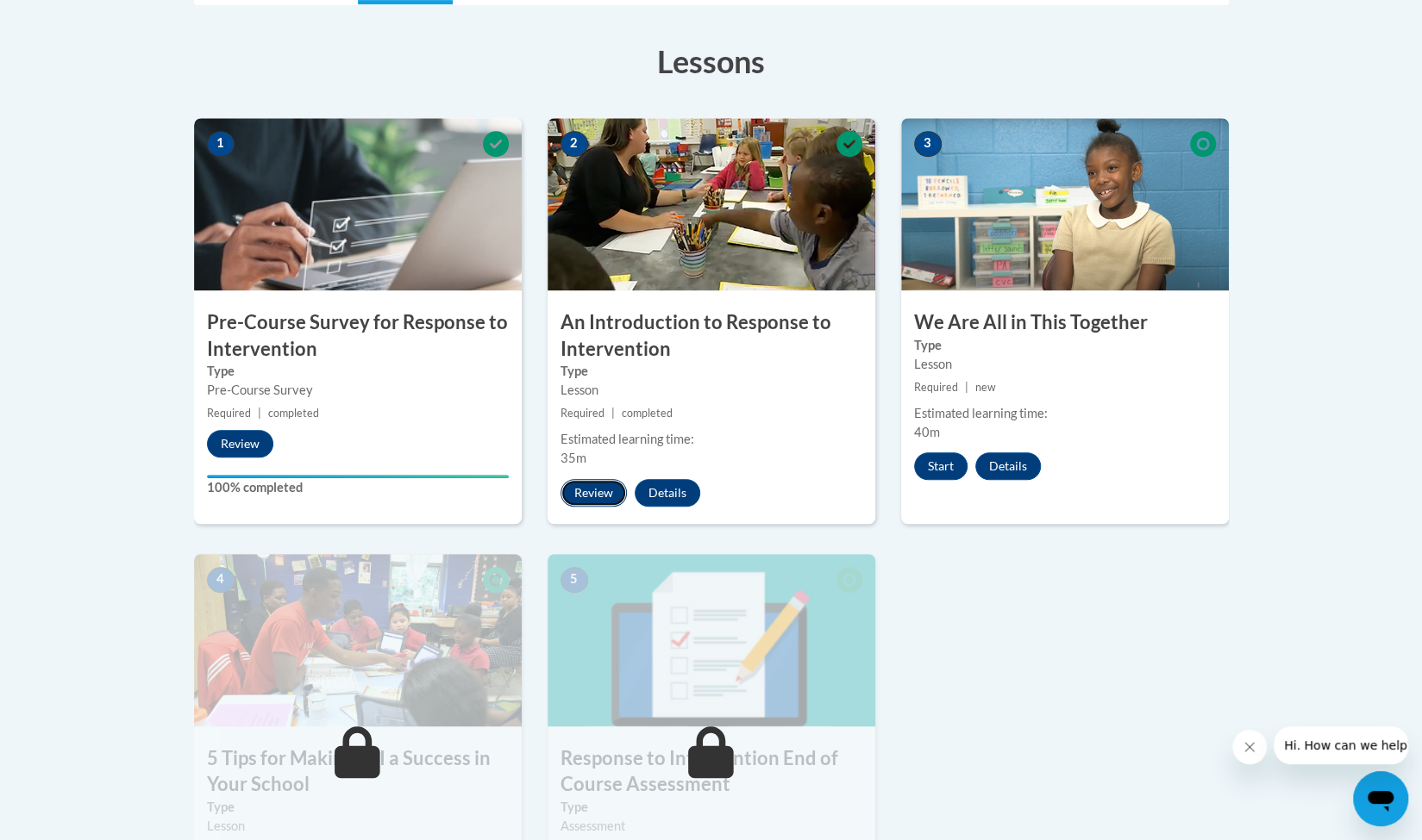
click at [607, 487] on button "Review" at bounding box center [594, 493] width 66 height 28
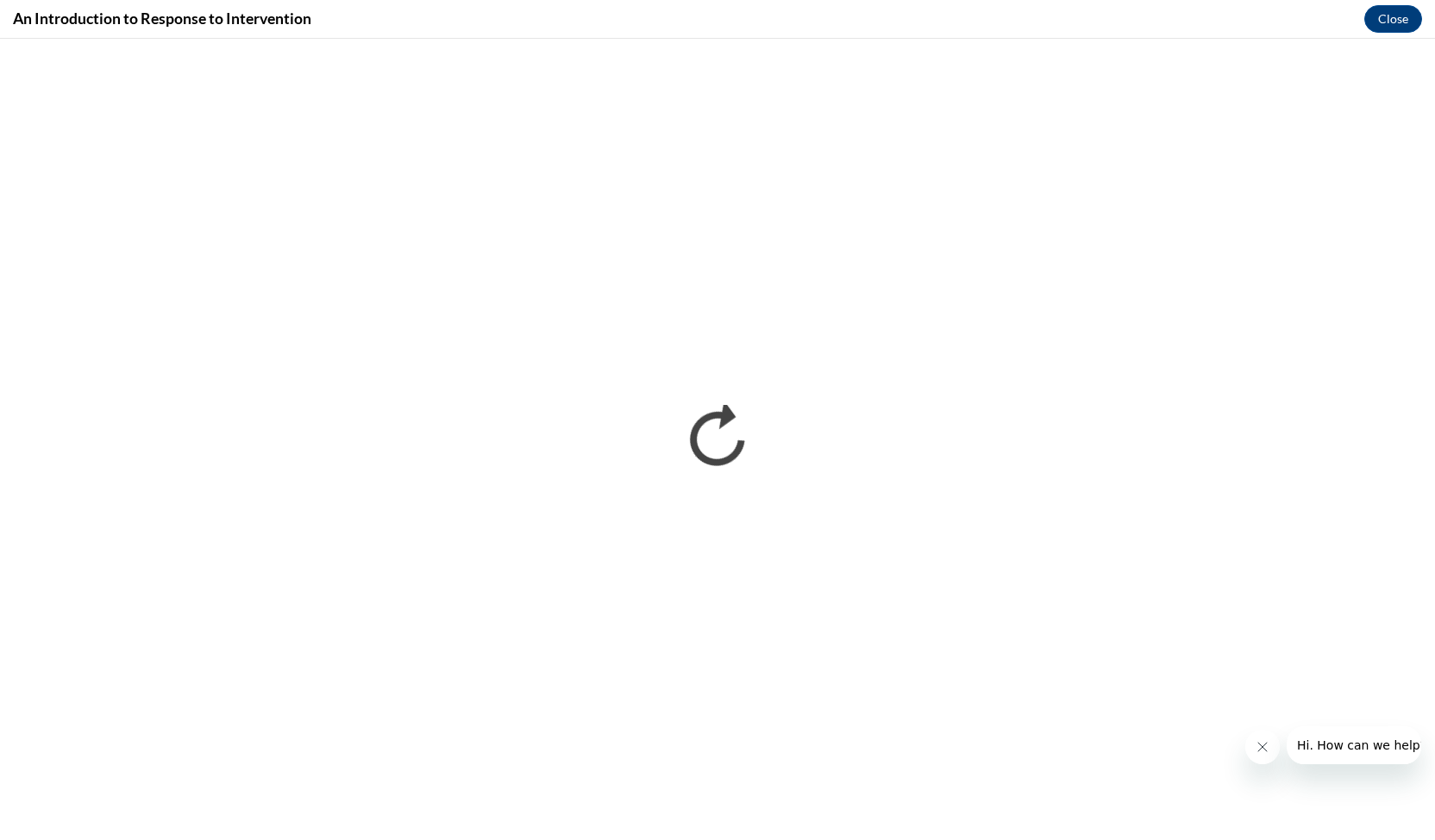
scroll to position [0, 0]
